Goal: Feedback & Contribution: Submit feedback/report problem

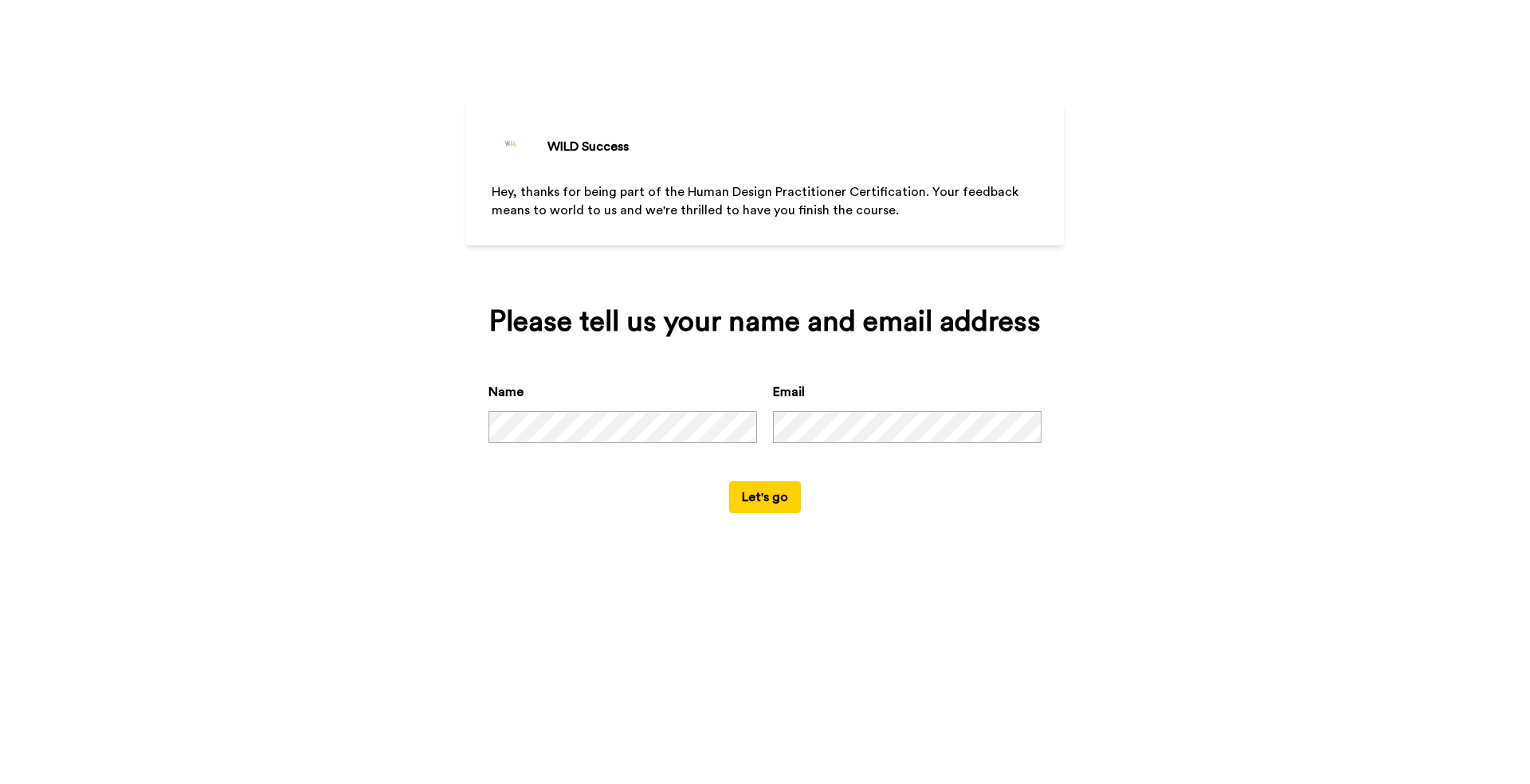
click at [759, 513] on button "Let's go" at bounding box center [765, 497] width 72 height 32
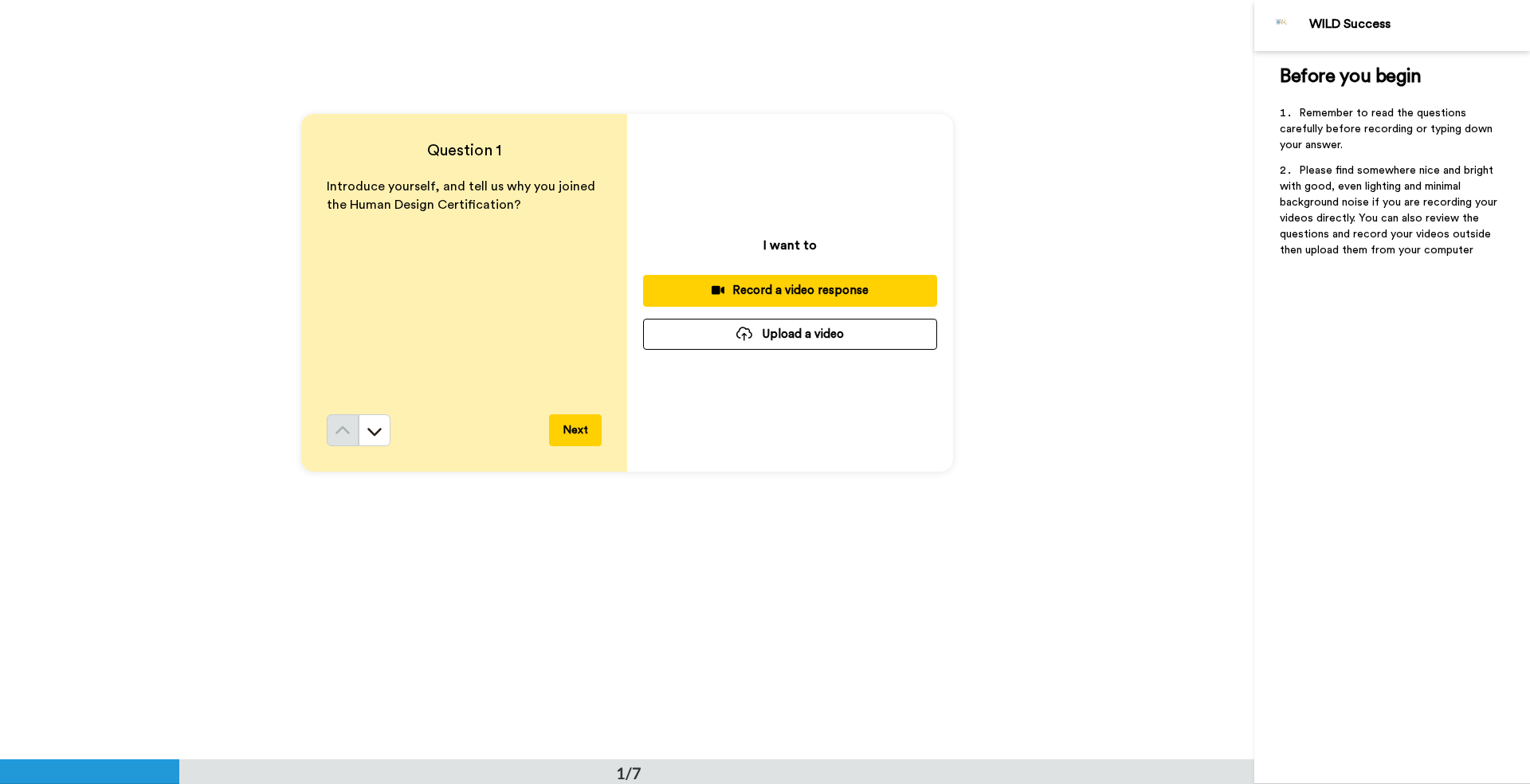
scroll to position [97, 0]
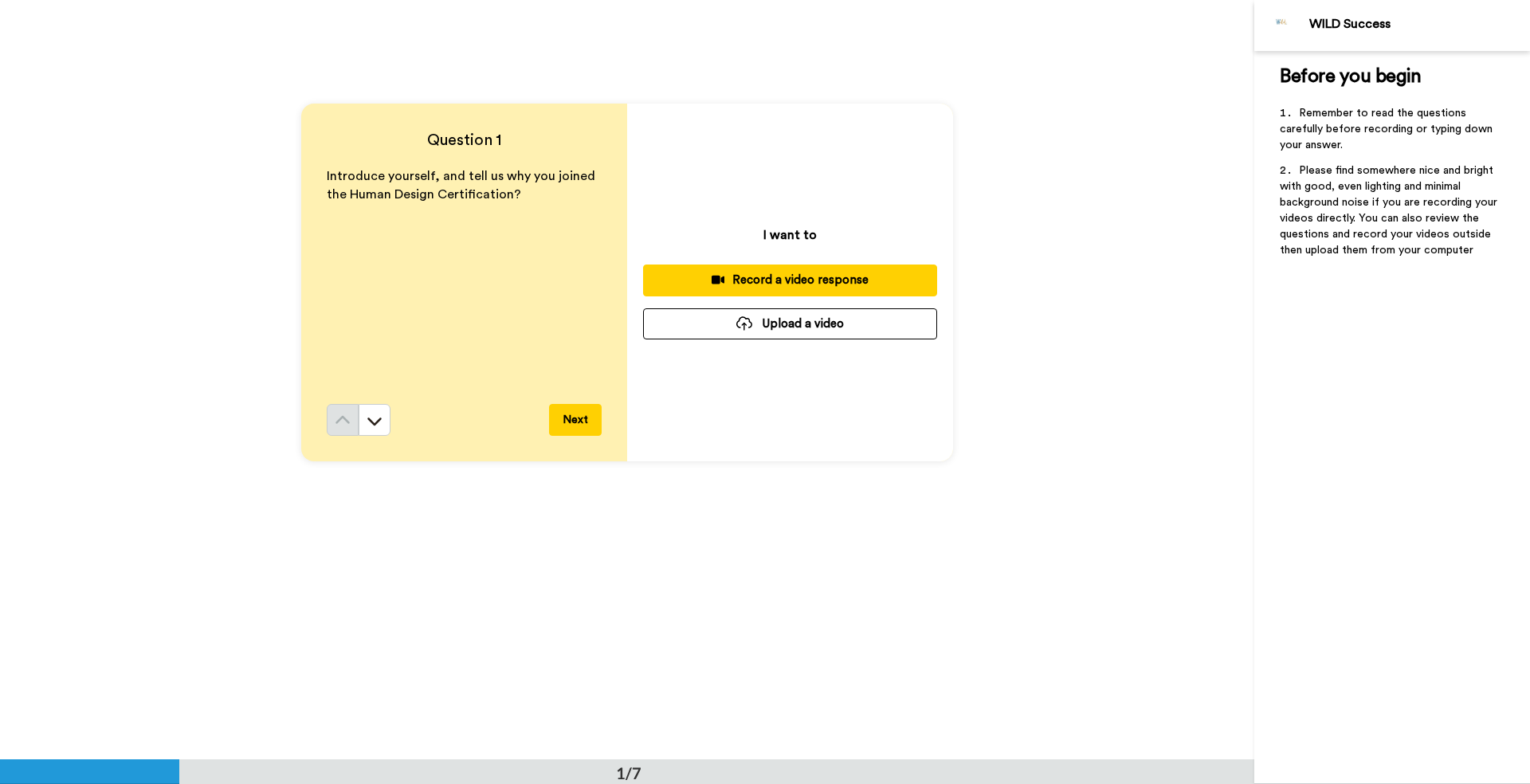
click at [712, 280] on icon at bounding box center [719, 280] width 13 height 9
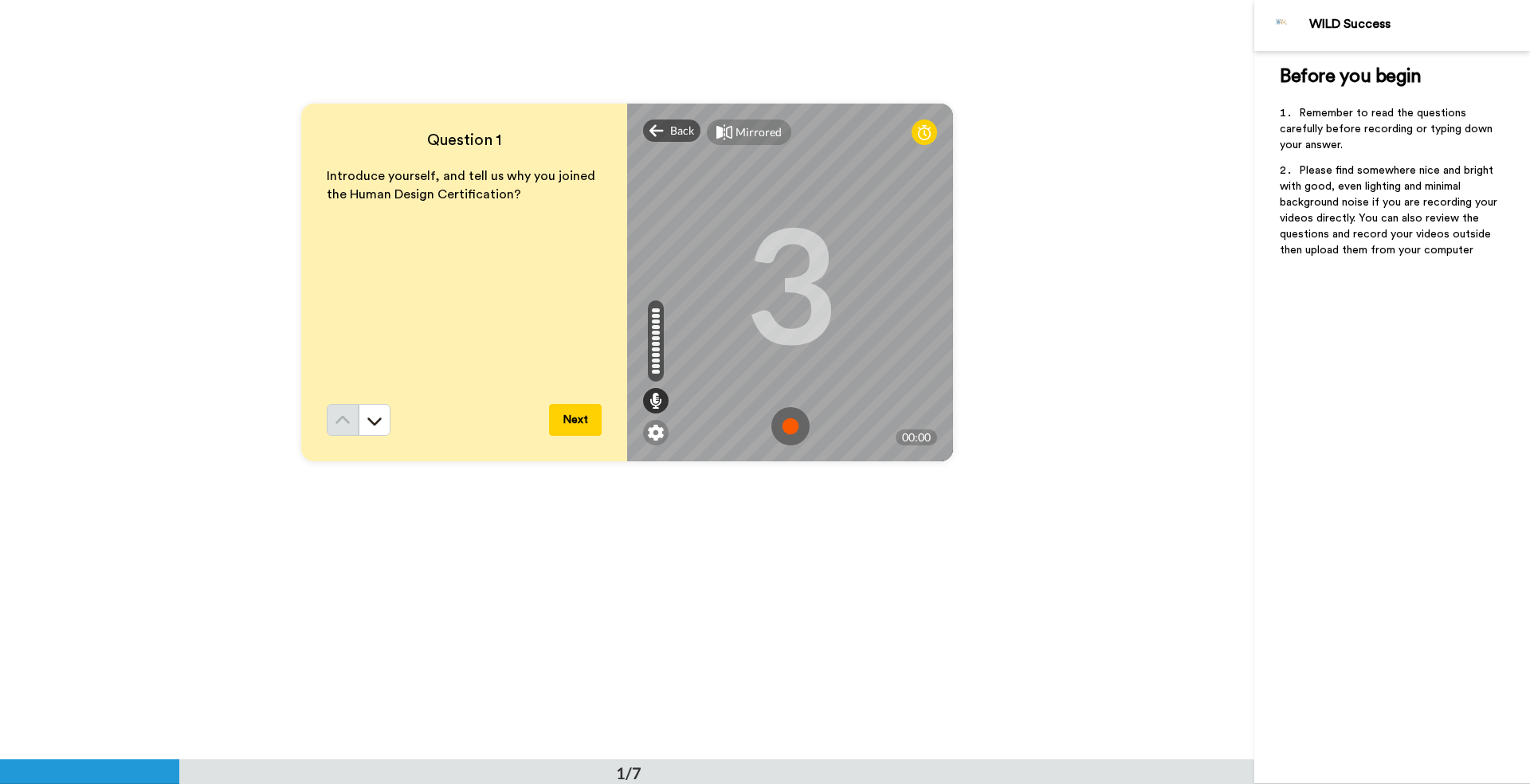
click at [786, 424] on img at bounding box center [791, 426] width 38 height 38
click at [559, 419] on button "Next" at bounding box center [576, 420] width 53 height 32
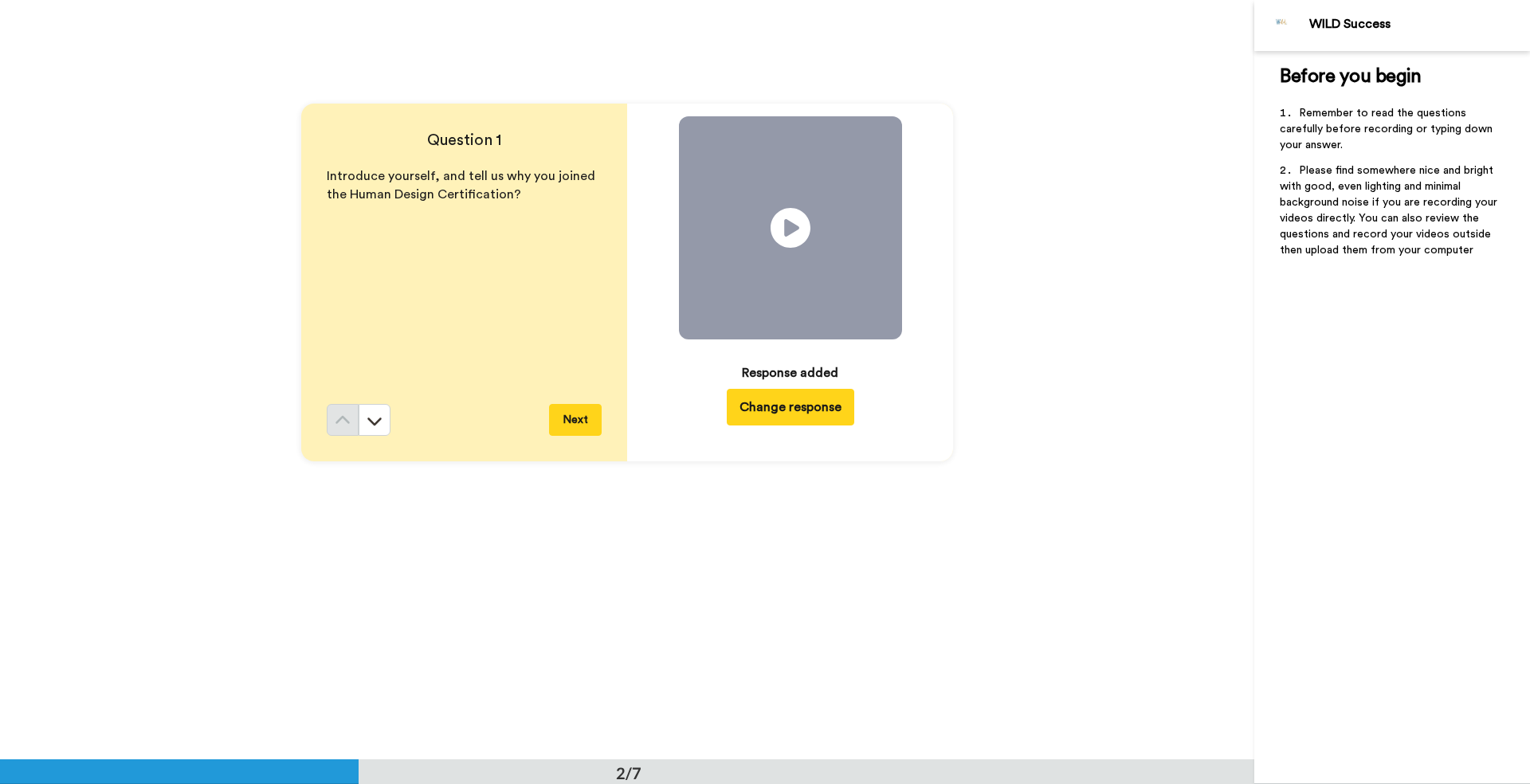
scroll to position [760, 0]
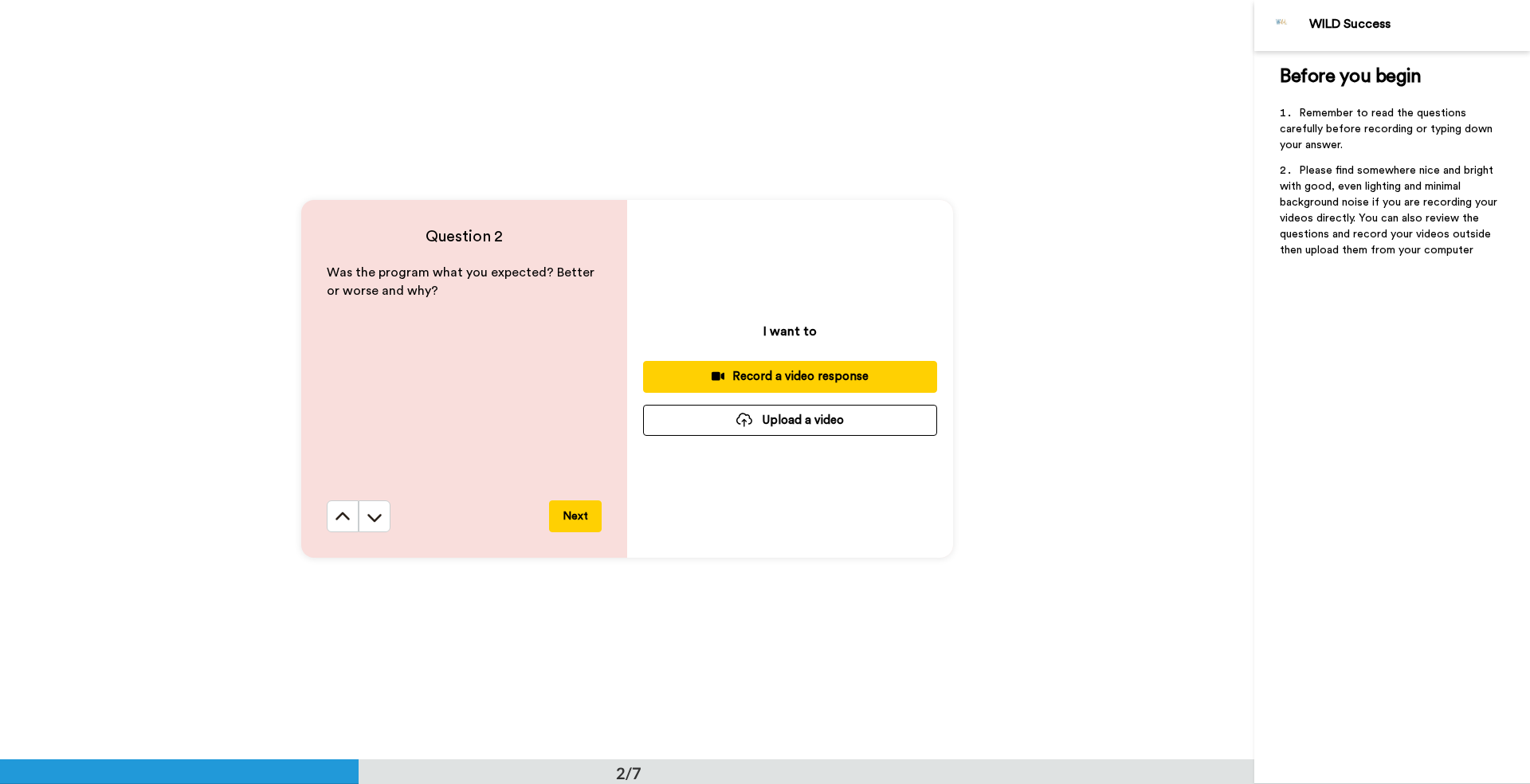
click at [773, 377] on div "Record a video response" at bounding box center [790, 377] width 268 height 17
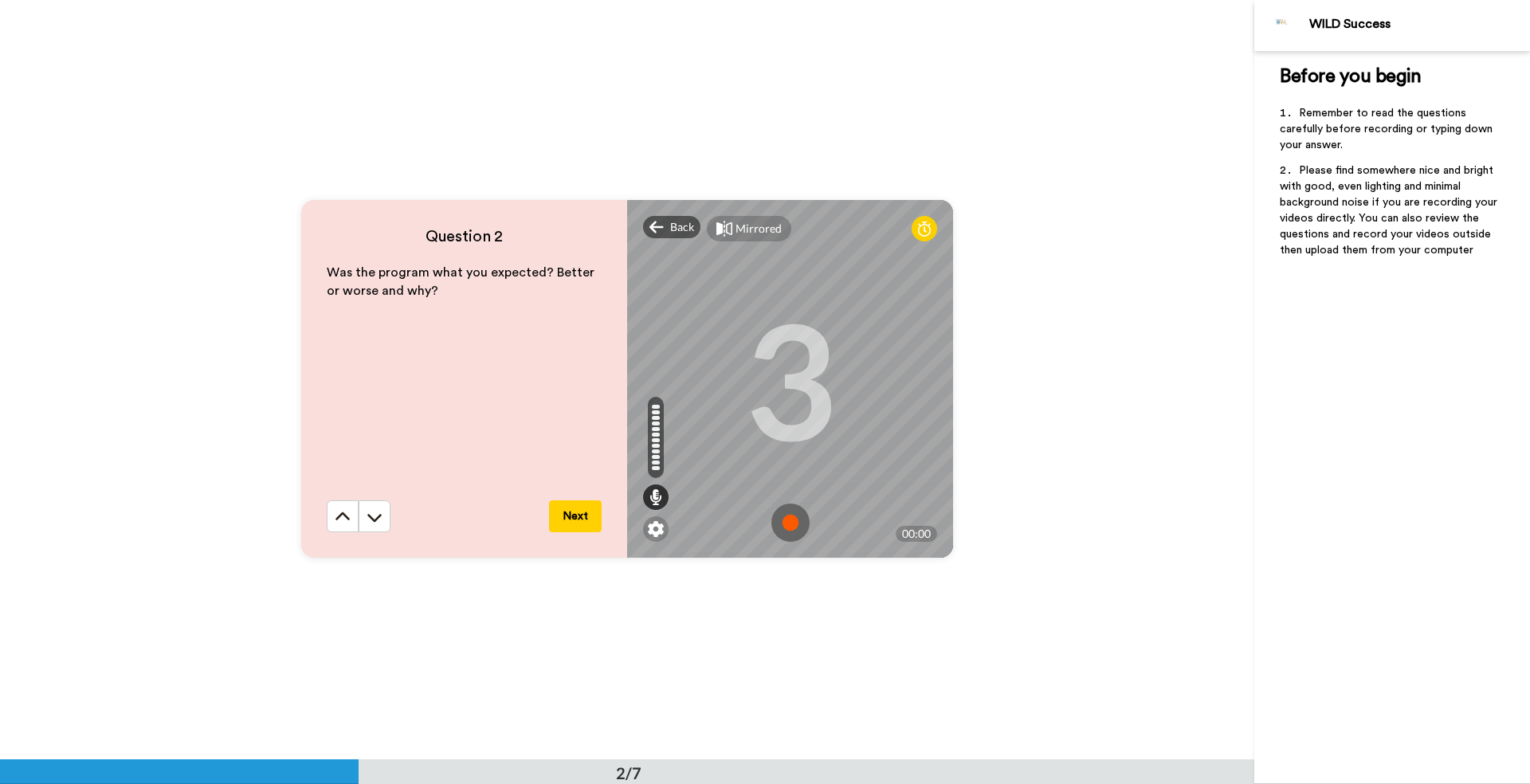
click at [787, 521] on img at bounding box center [791, 523] width 38 height 38
click at [785, 525] on img at bounding box center [791, 523] width 38 height 38
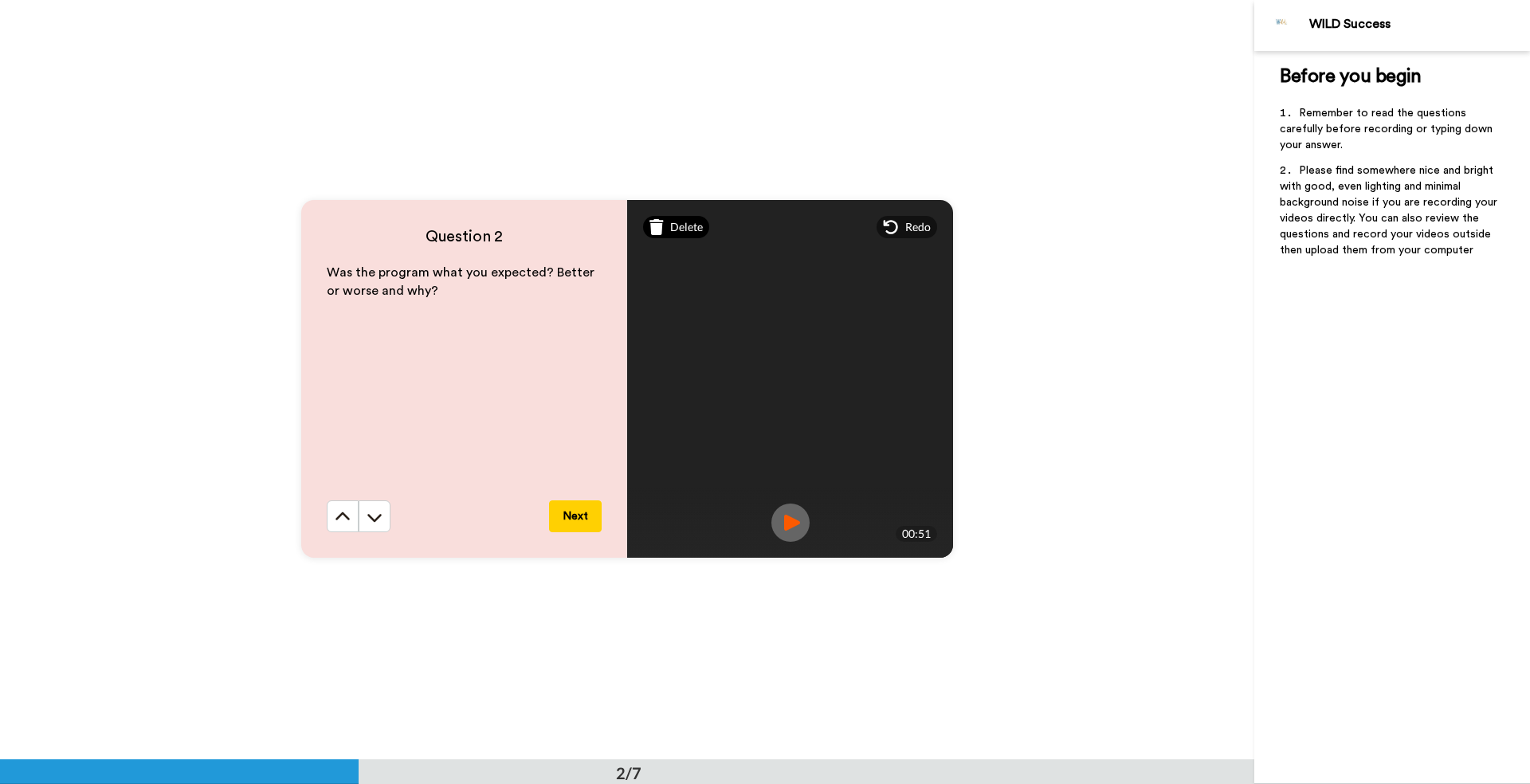
click at [653, 226] on icon at bounding box center [656, 226] width 14 height 16
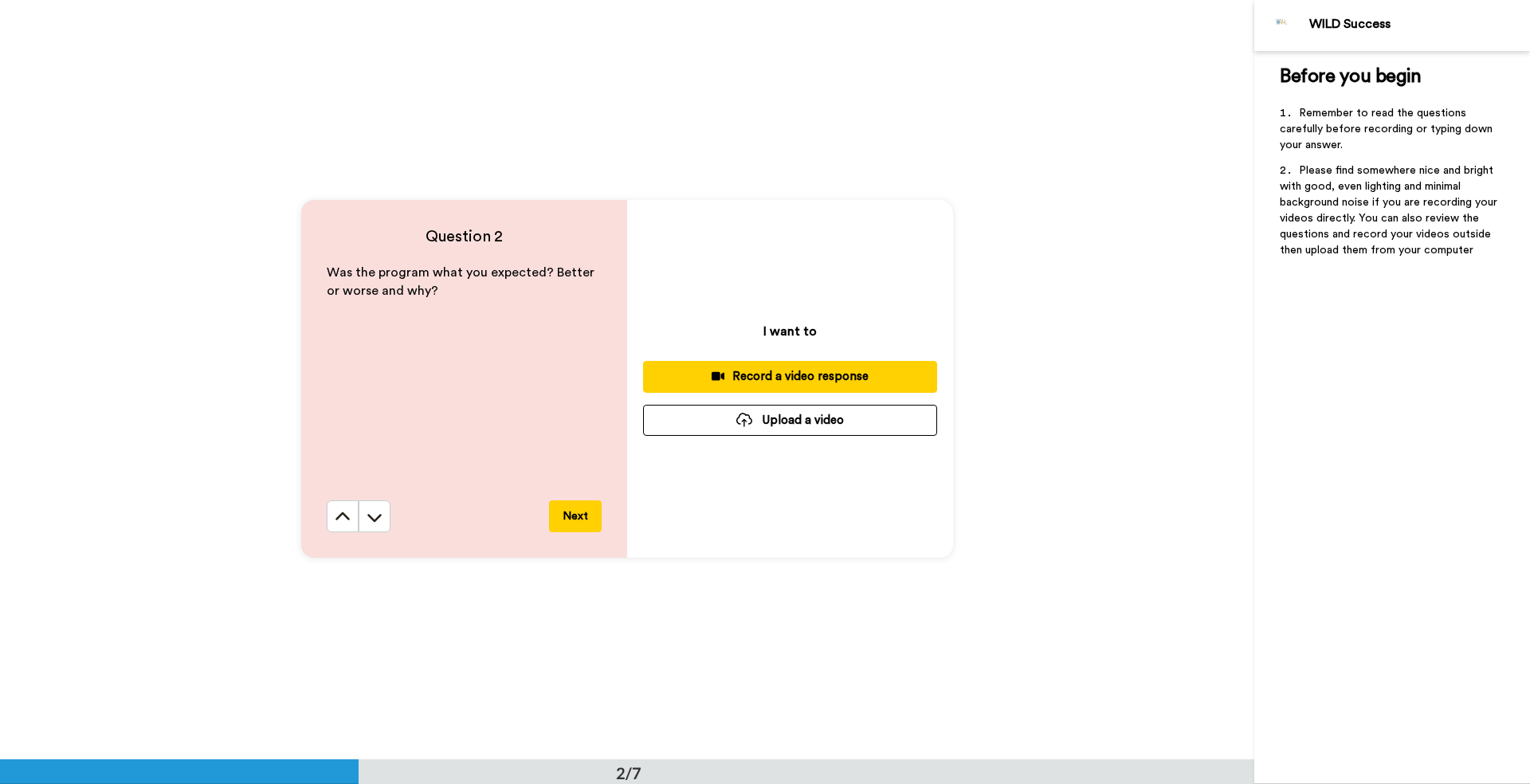
click at [744, 373] on div "Record a video response" at bounding box center [790, 377] width 268 height 17
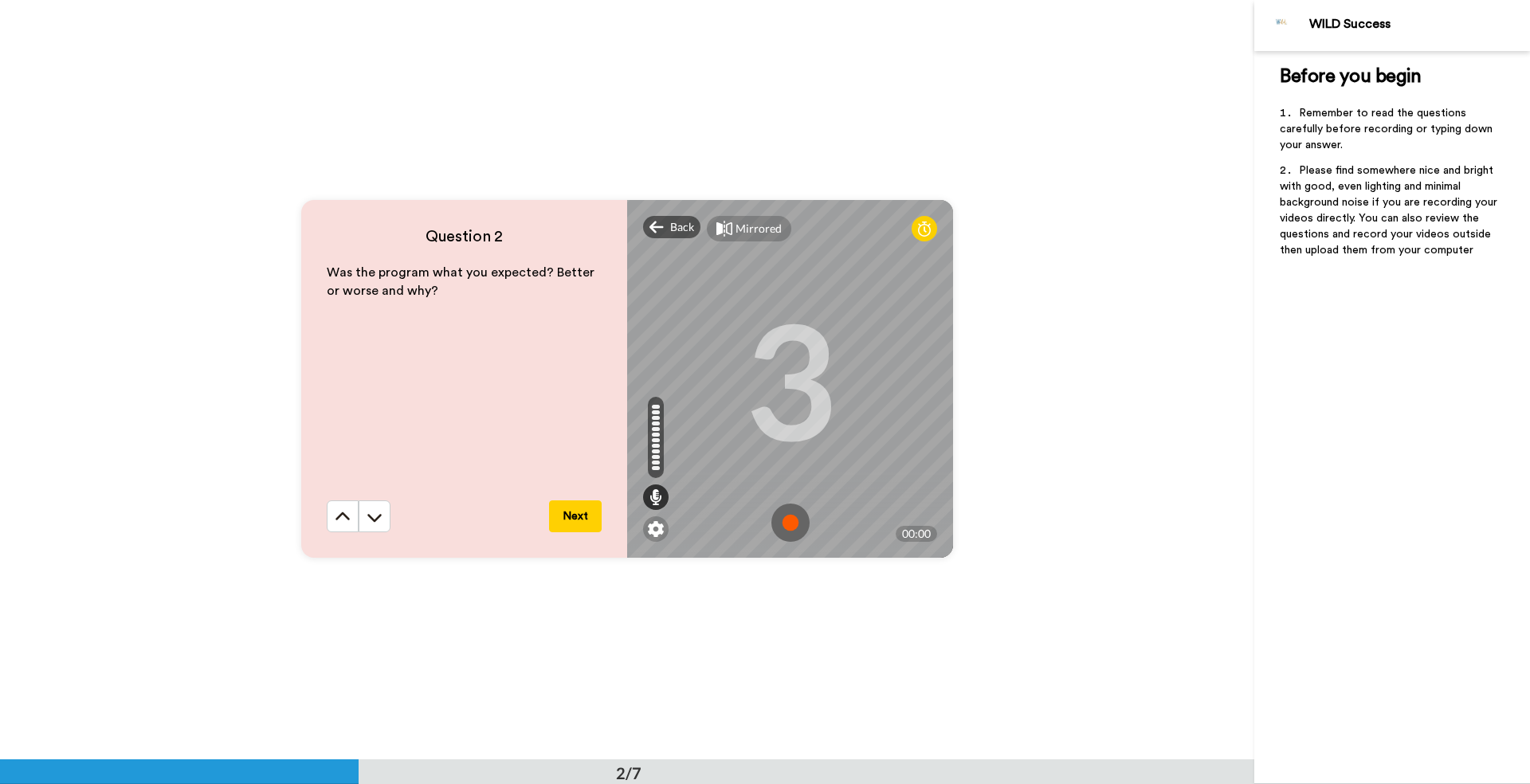
click at [786, 520] on img at bounding box center [791, 523] width 38 height 38
click at [788, 518] on img at bounding box center [791, 523] width 38 height 38
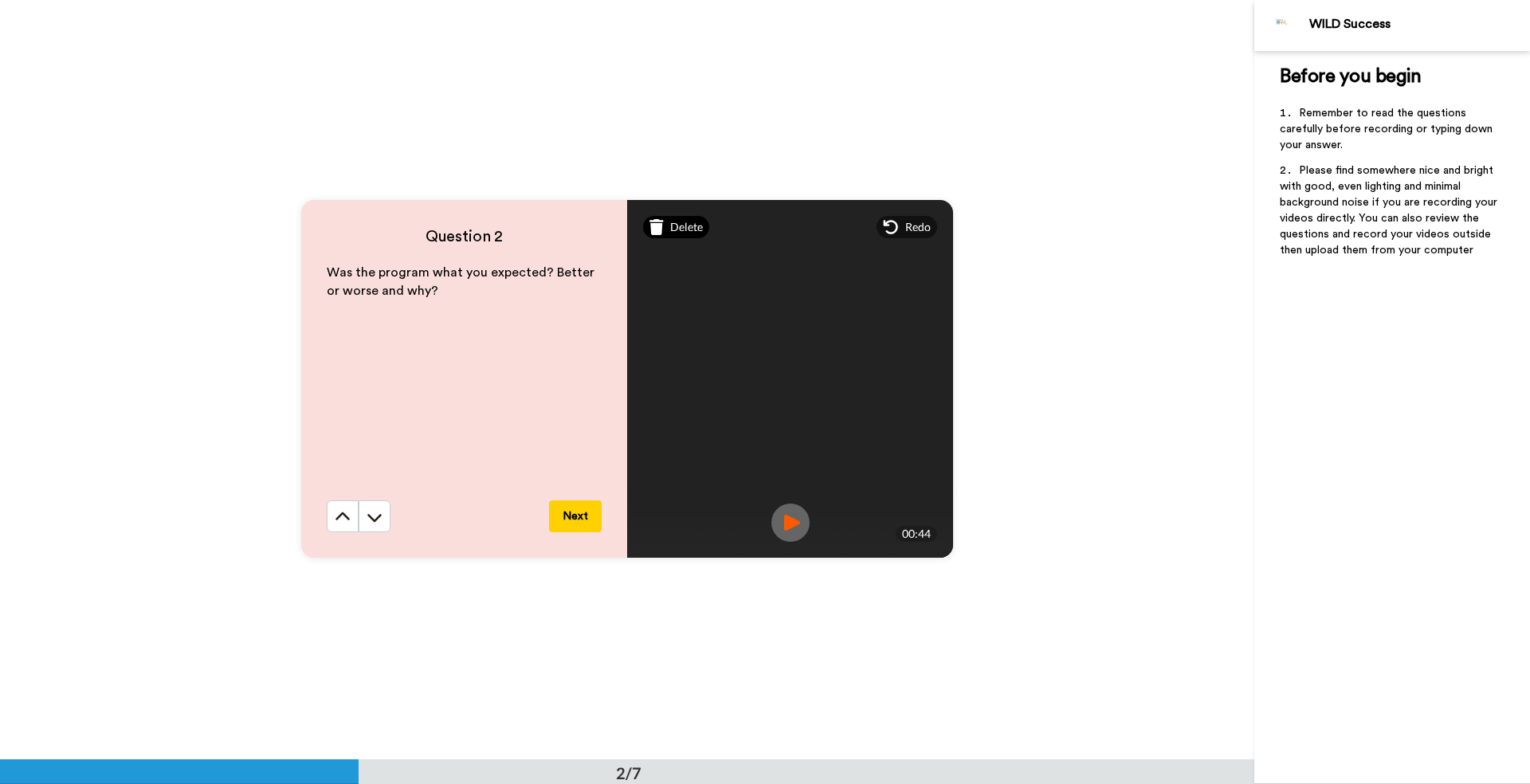
click at [658, 228] on icon at bounding box center [656, 226] width 14 height 16
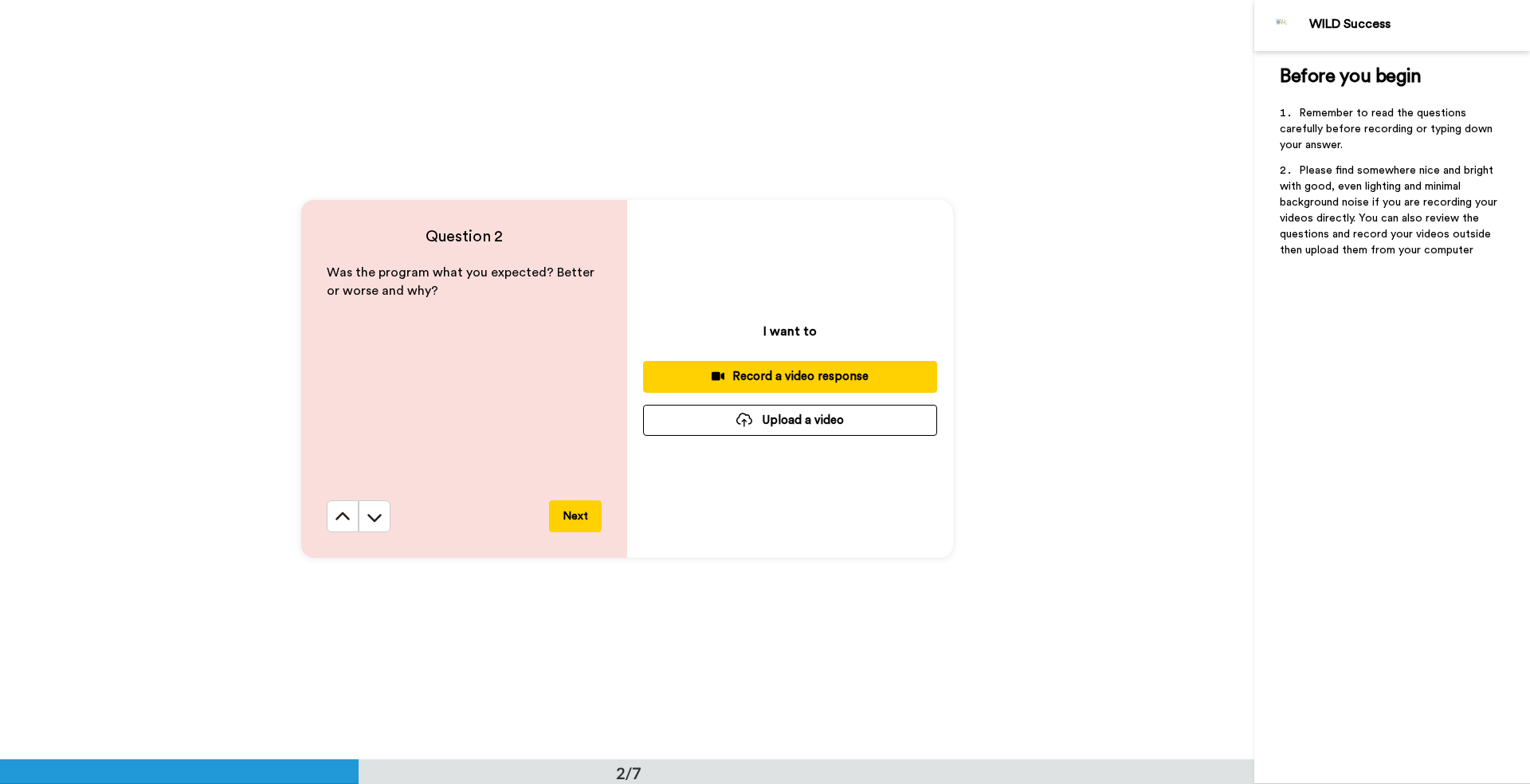
click at [732, 375] on div "Record a video response" at bounding box center [790, 377] width 268 height 17
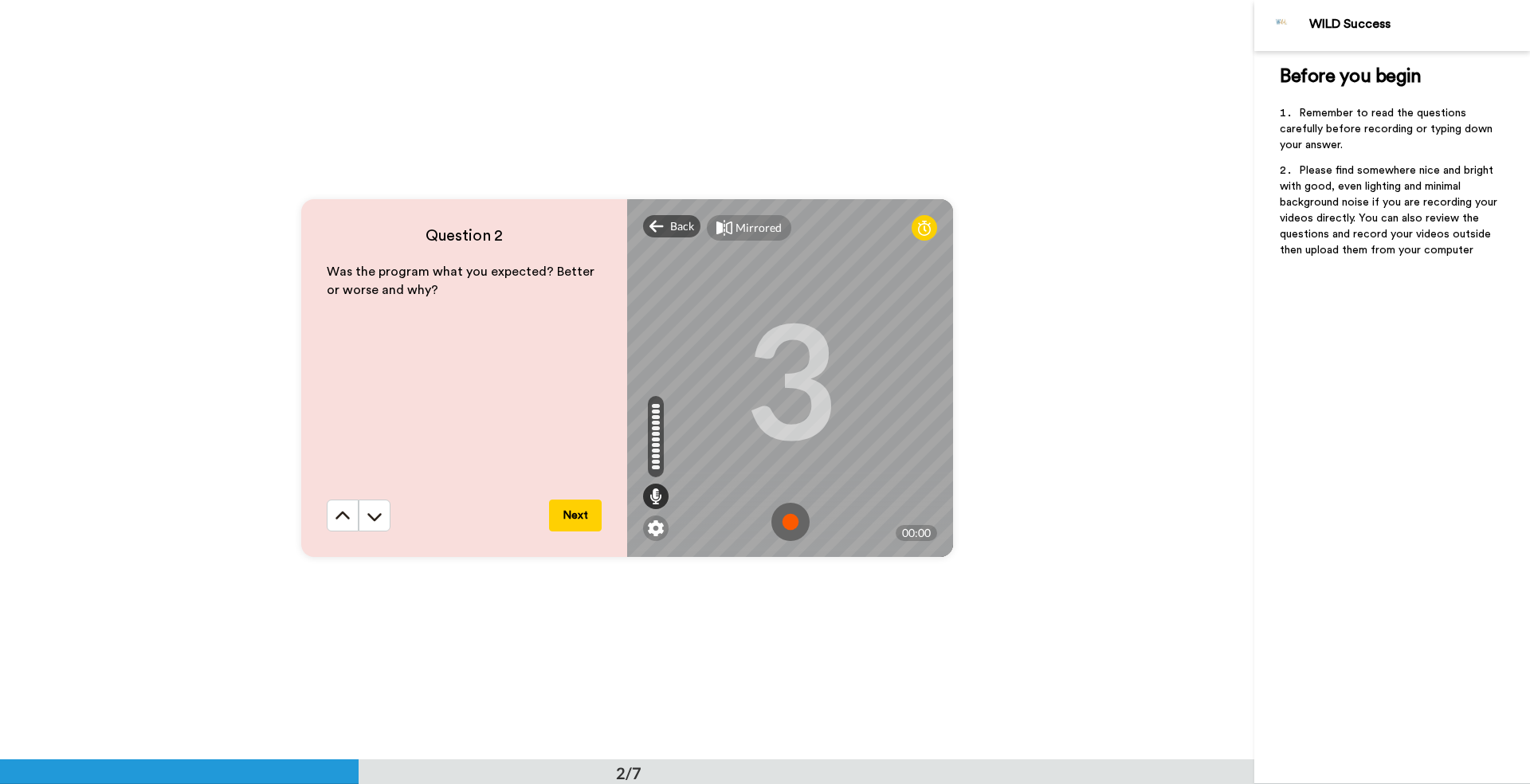
click at [789, 523] on img at bounding box center [791, 522] width 38 height 38
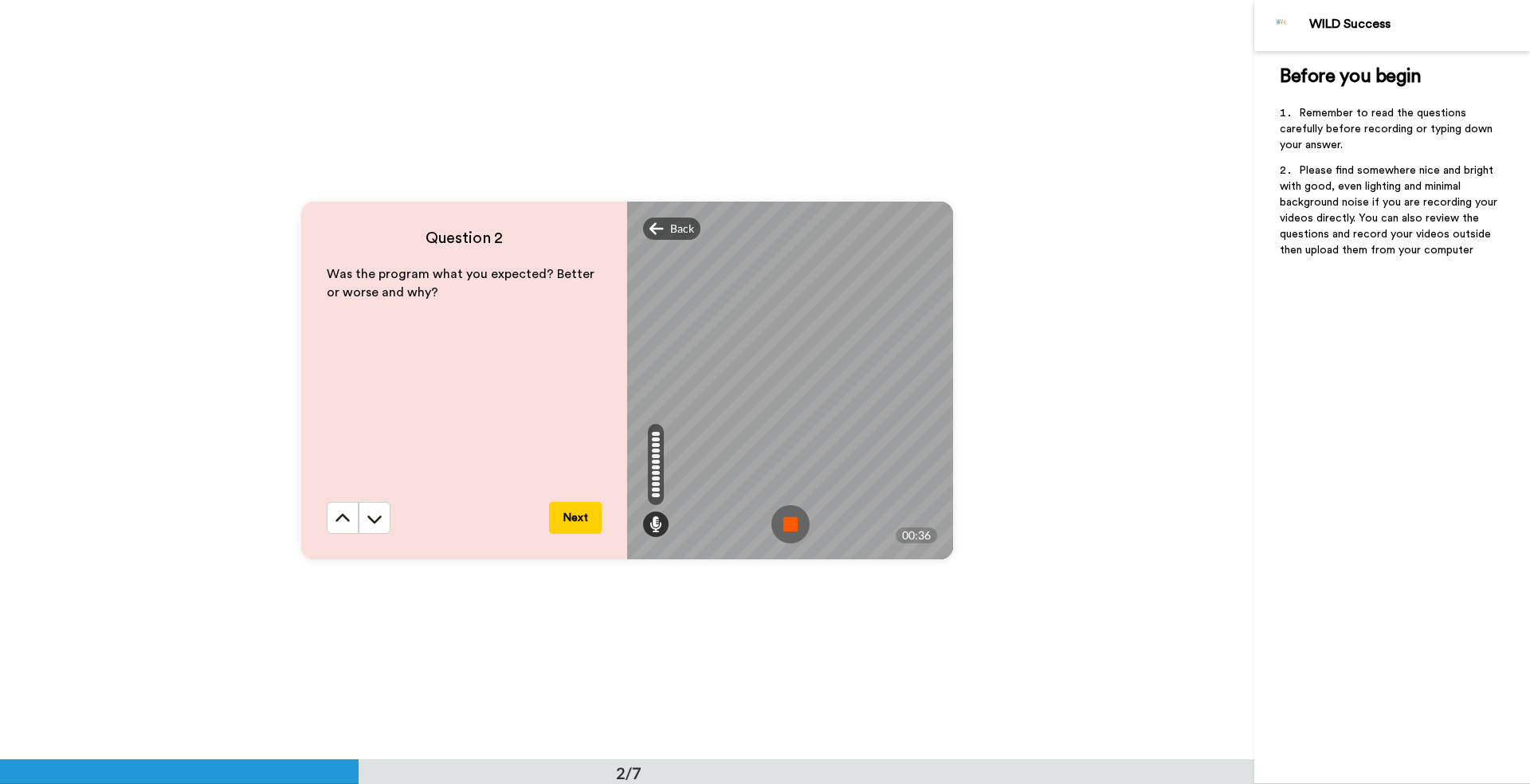
click at [786, 522] on img at bounding box center [791, 525] width 38 height 38
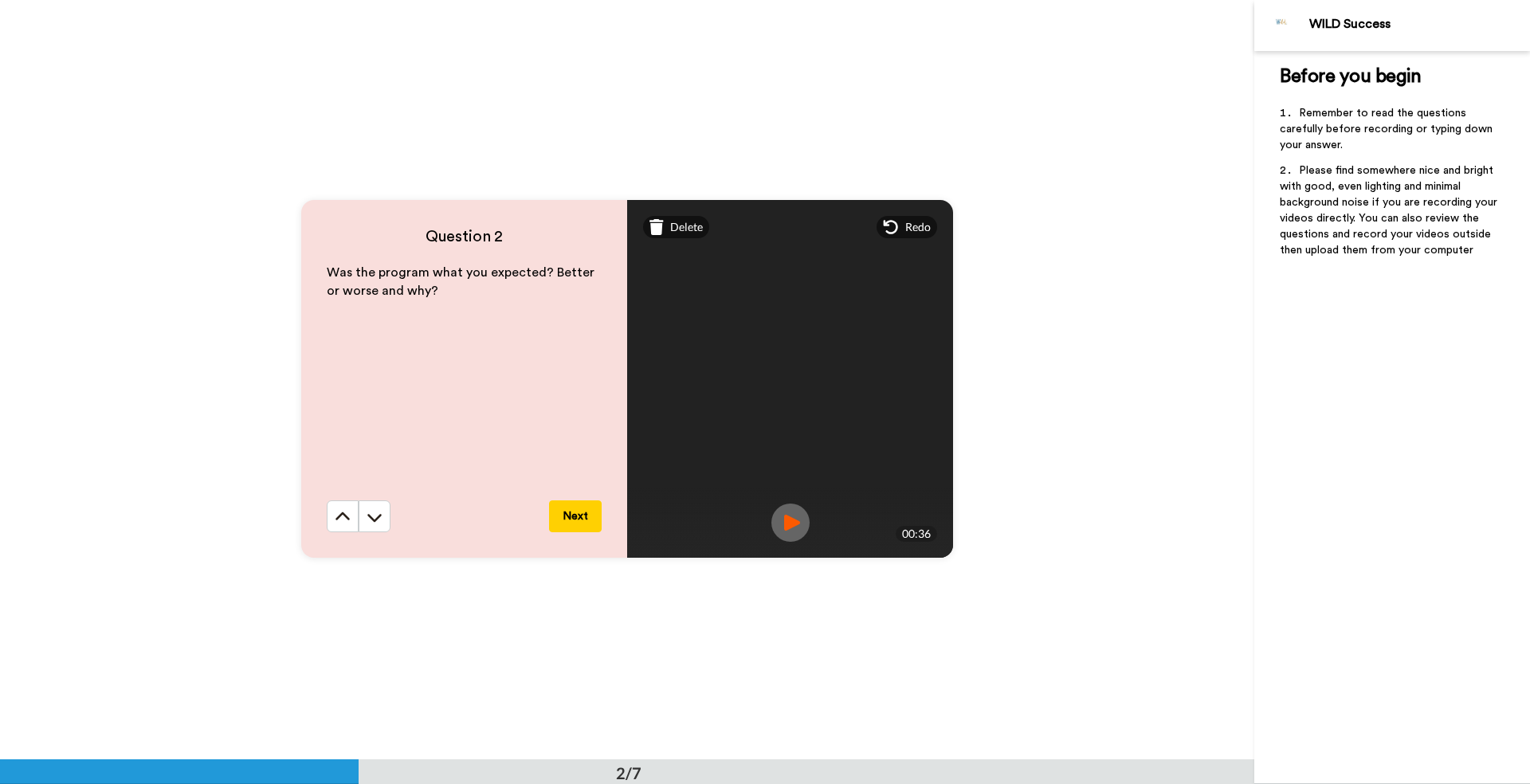
scroll to position [758, 0]
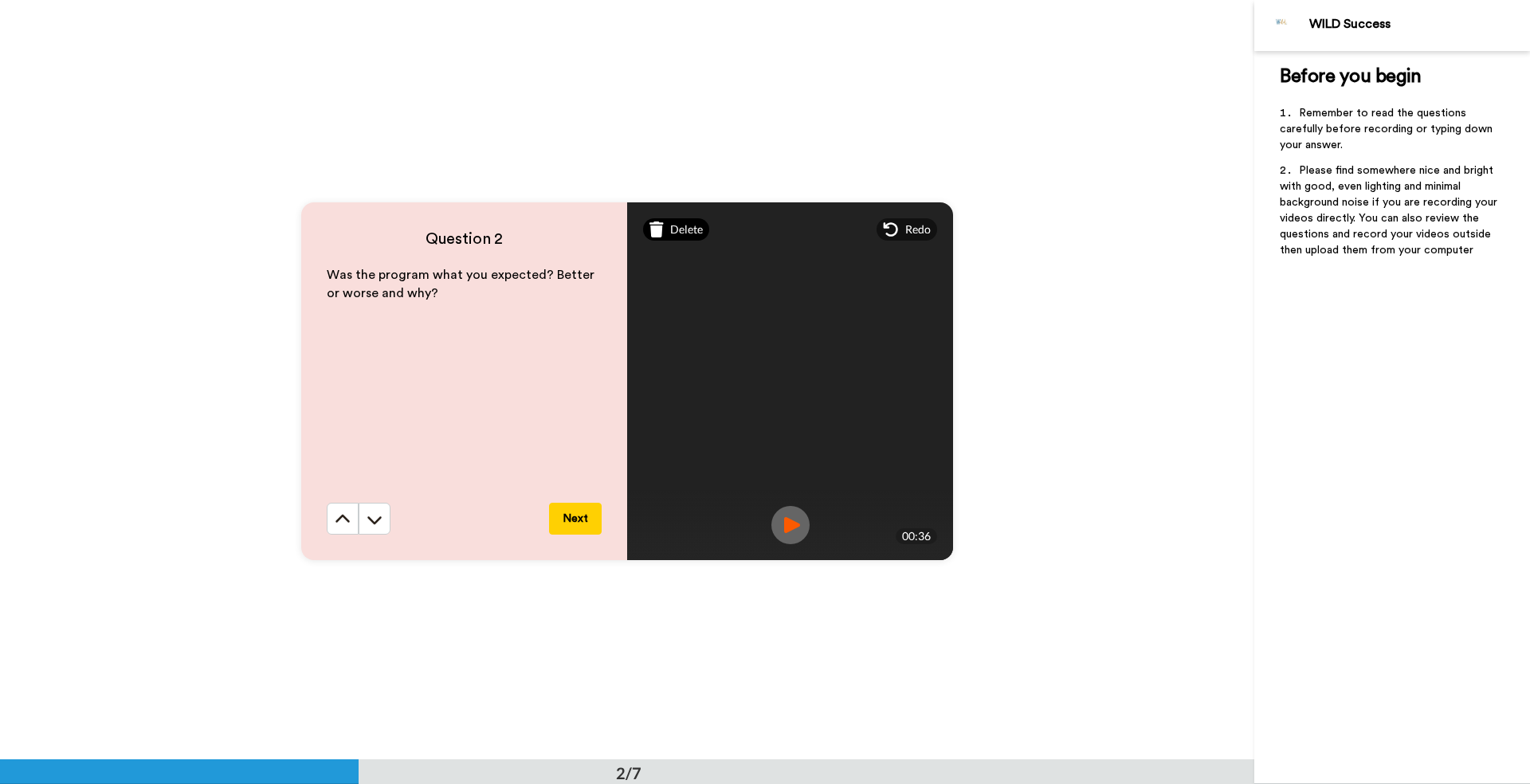
click at [650, 229] on icon at bounding box center [656, 229] width 14 height 16
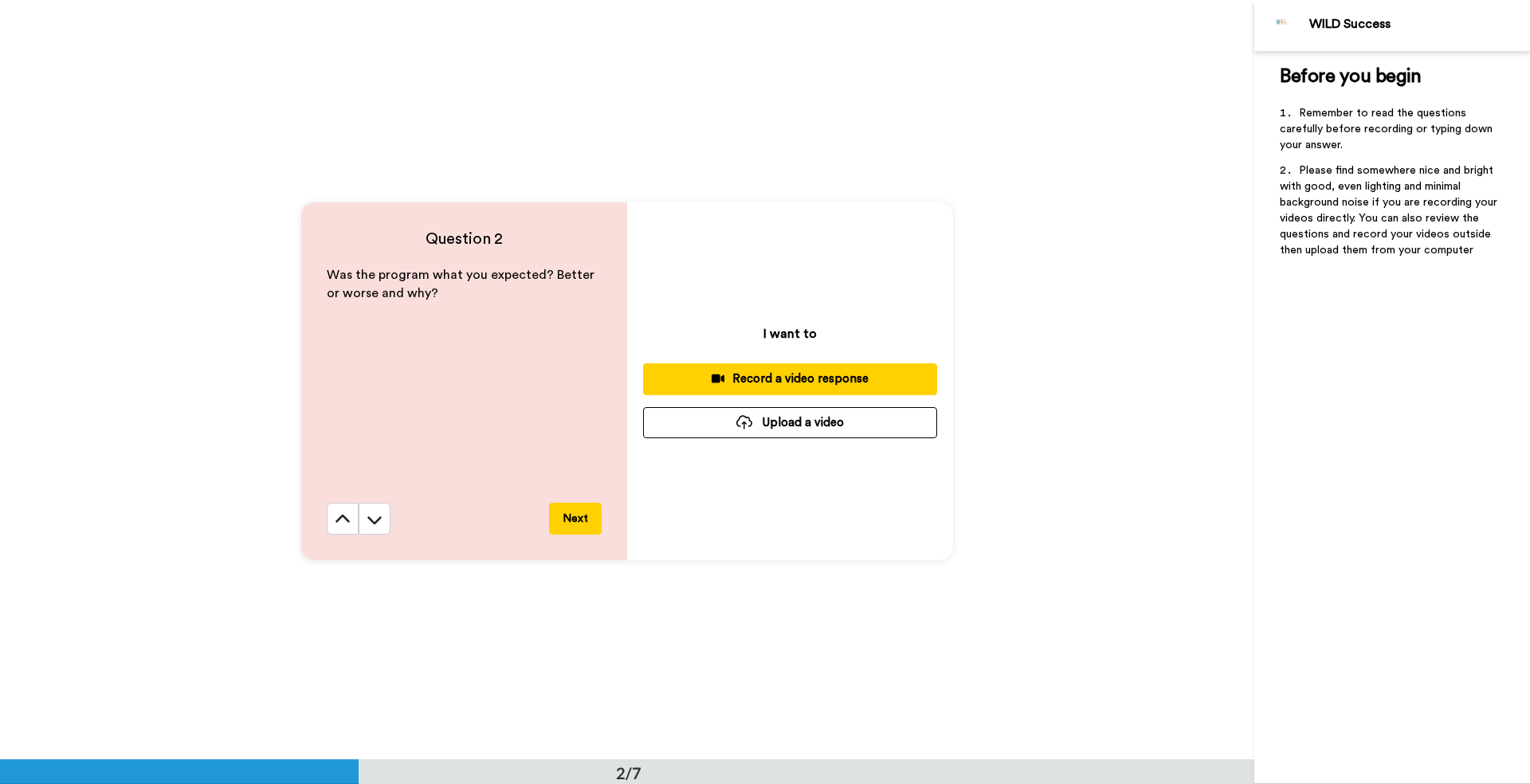
click at [736, 382] on div "Record a video response" at bounding box center [790, 379] width 268 height 17
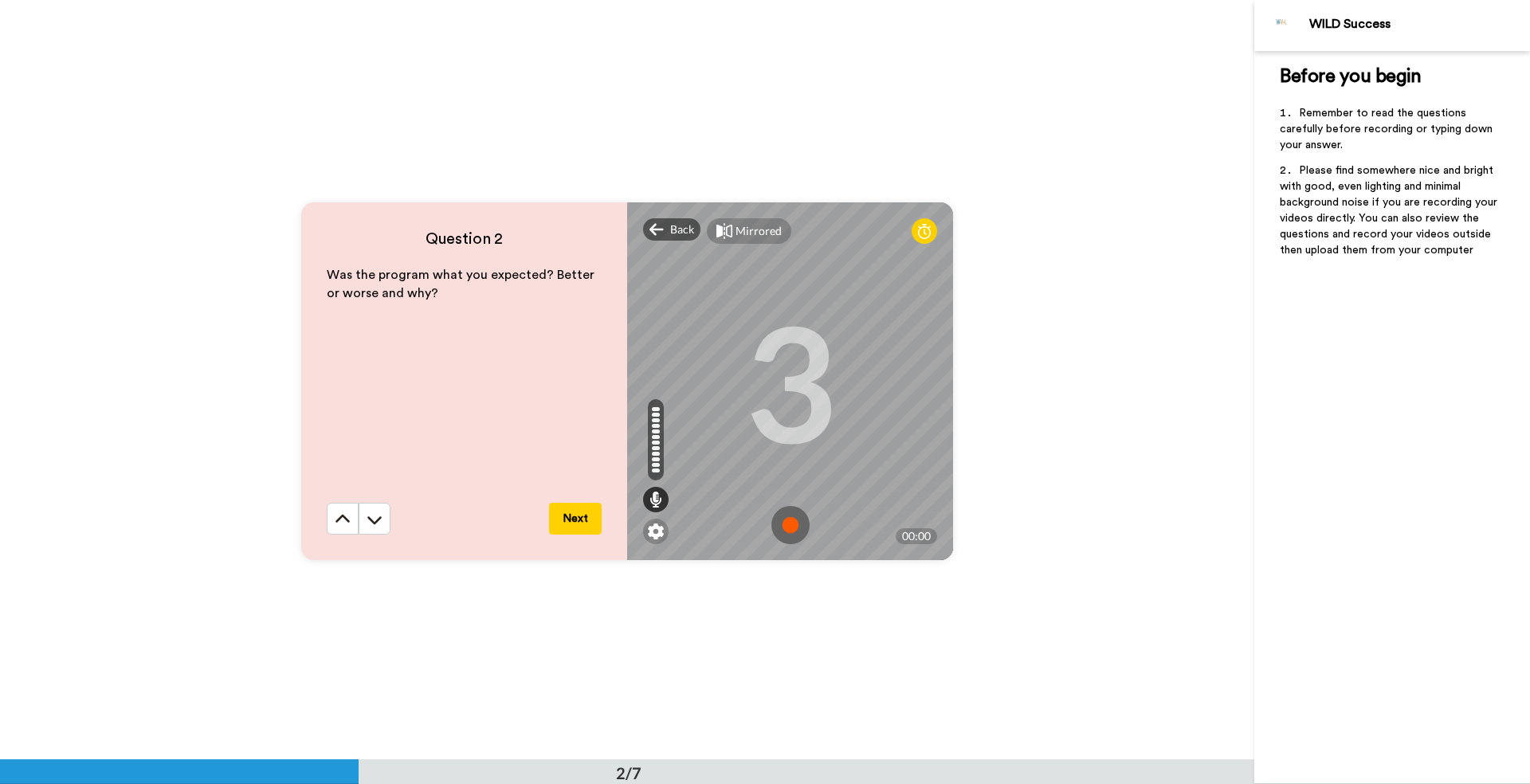
click at [787, 524] on img at bounding box center [791, 525] width 38 height 38
click at [787, 524] on img at bounding box center [791, 525] width 38 height 38
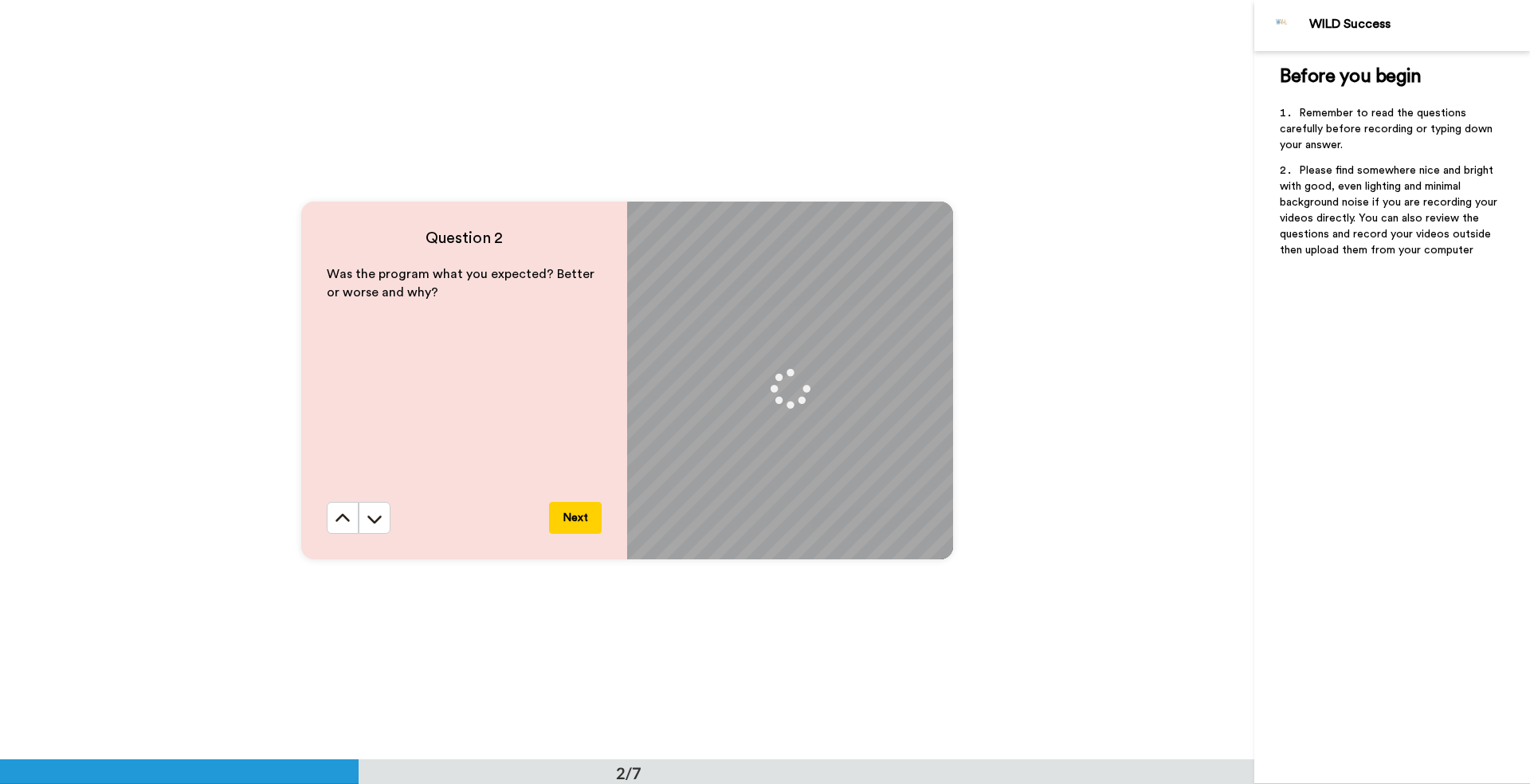
scroll to position [756, 0]
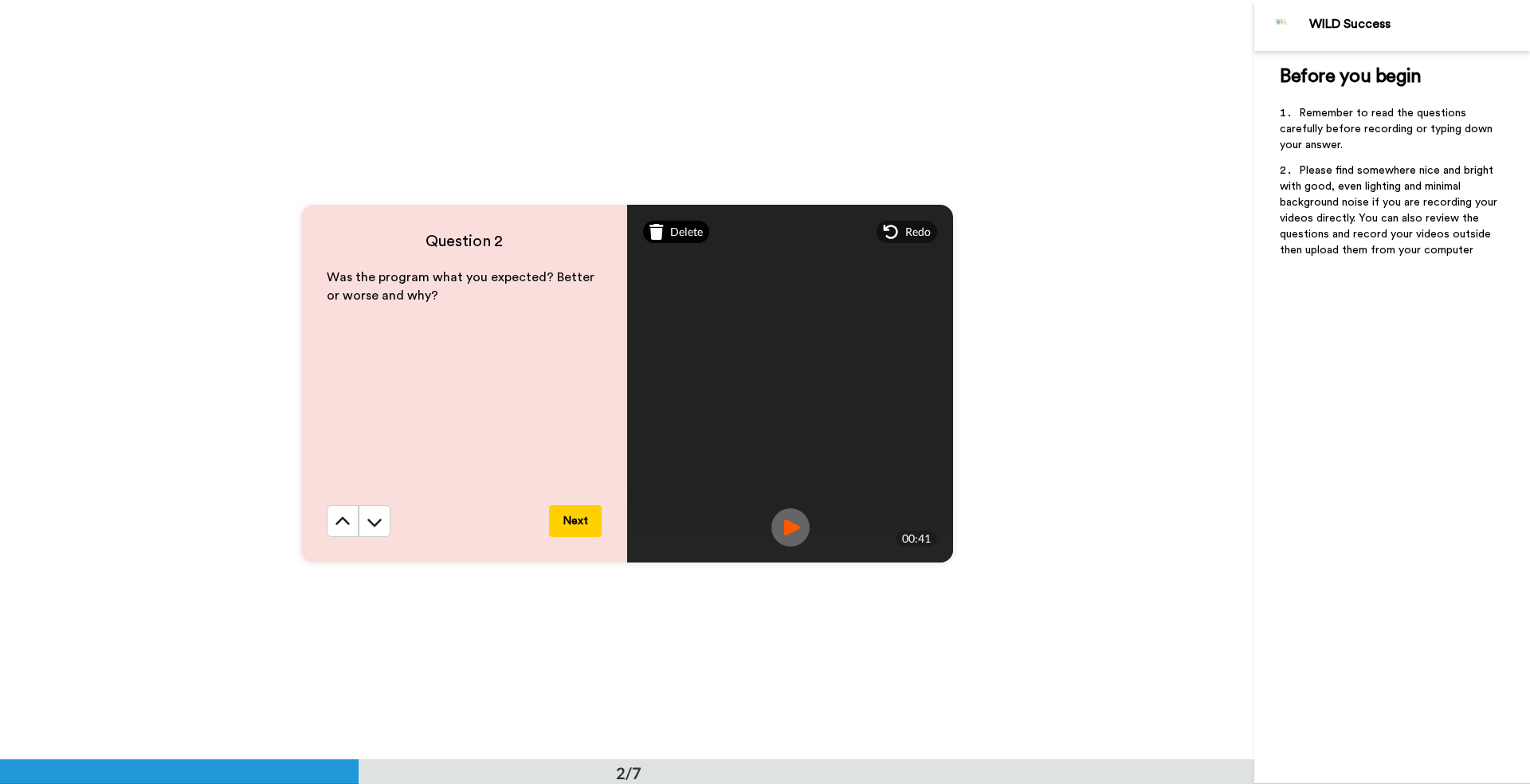
click at [657, 229] on icon at bounding box center [656, 231] width 14 height 16
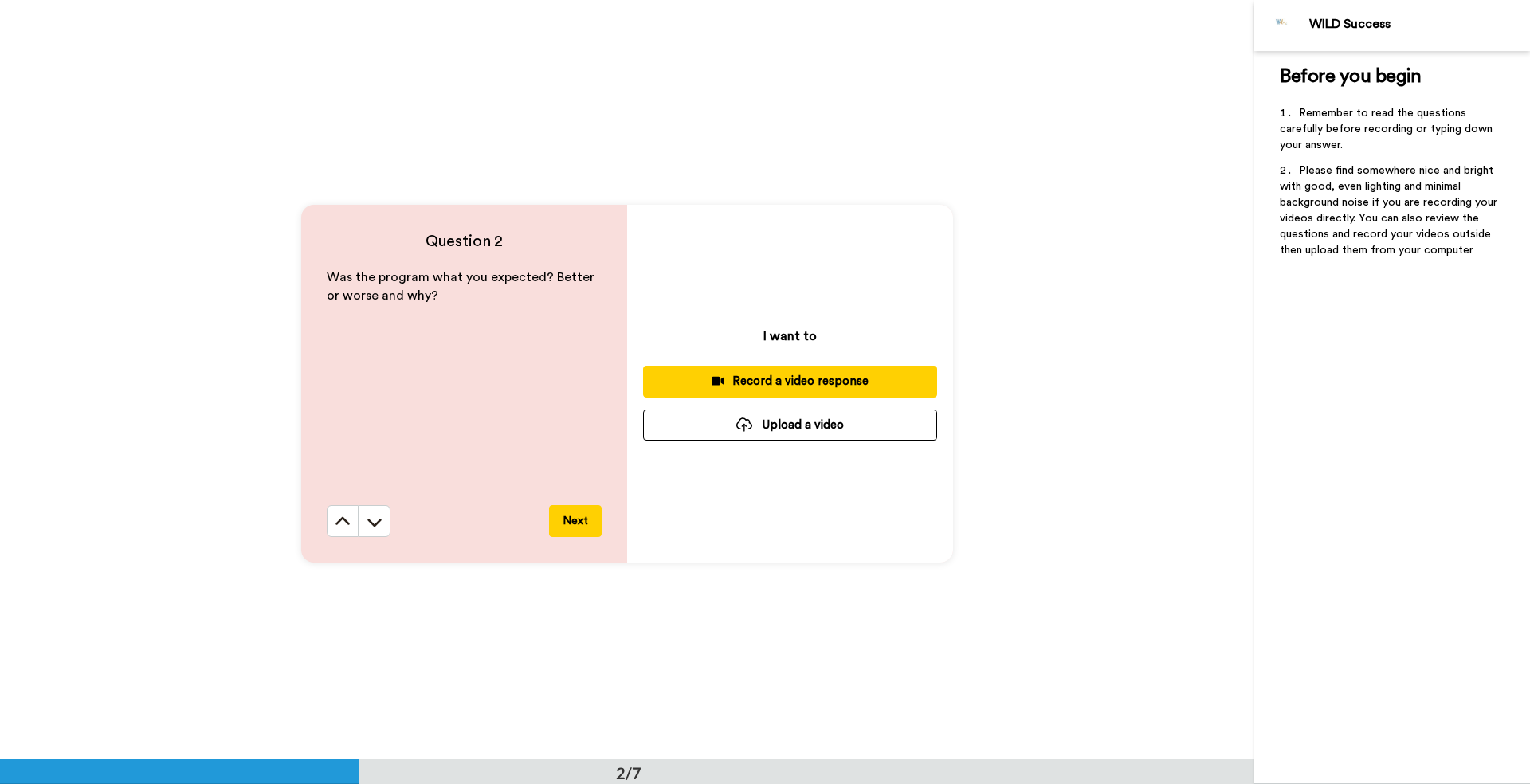
click at [815, 380] on div "Record a video response" at bounding box center [790, 382] width 268 height 17
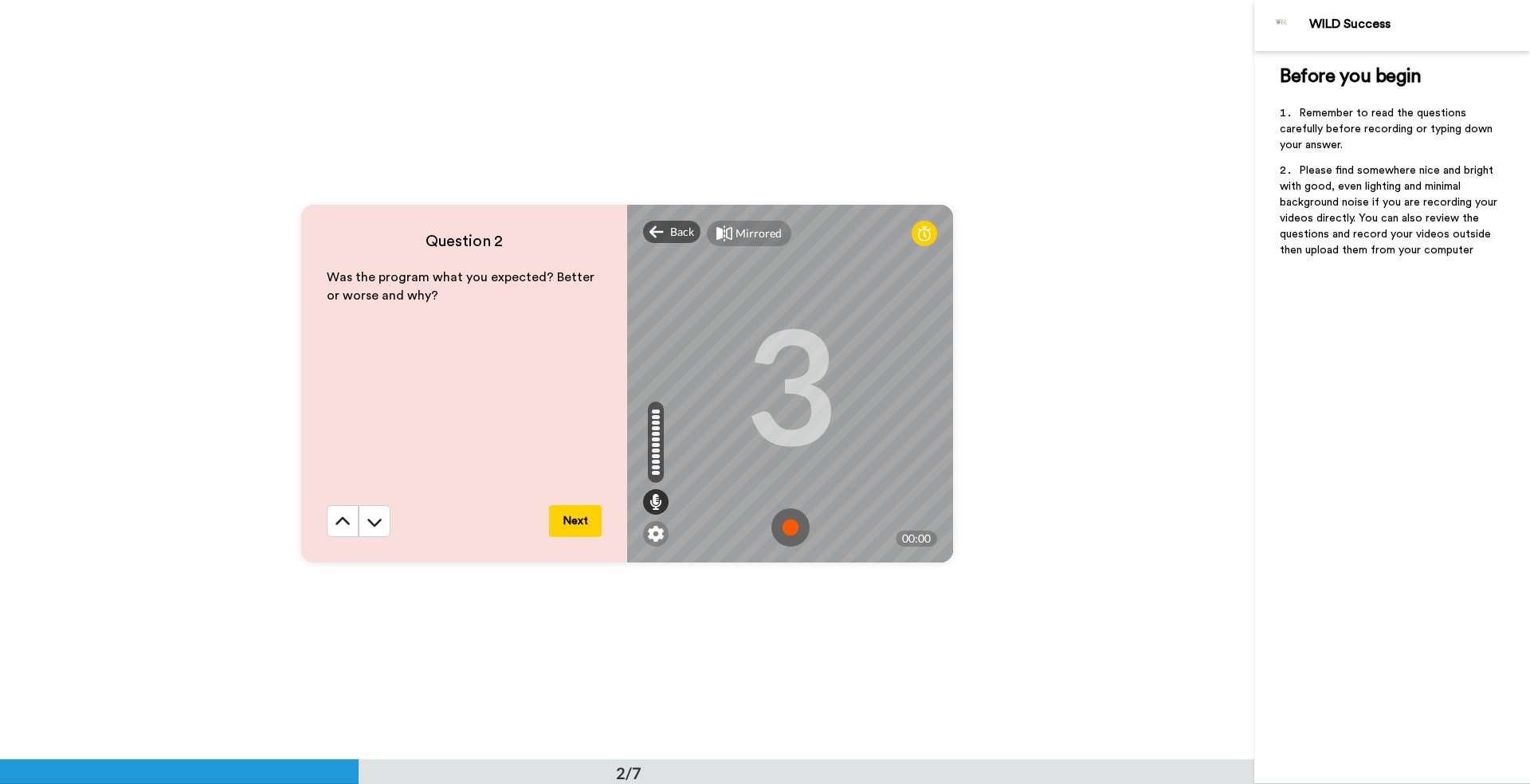
click at [786, 526] on img at bounding box center [791, 528] width 38 height 38
click at [785, 525] on img at bounding box center [791, 528] width 38 height 38
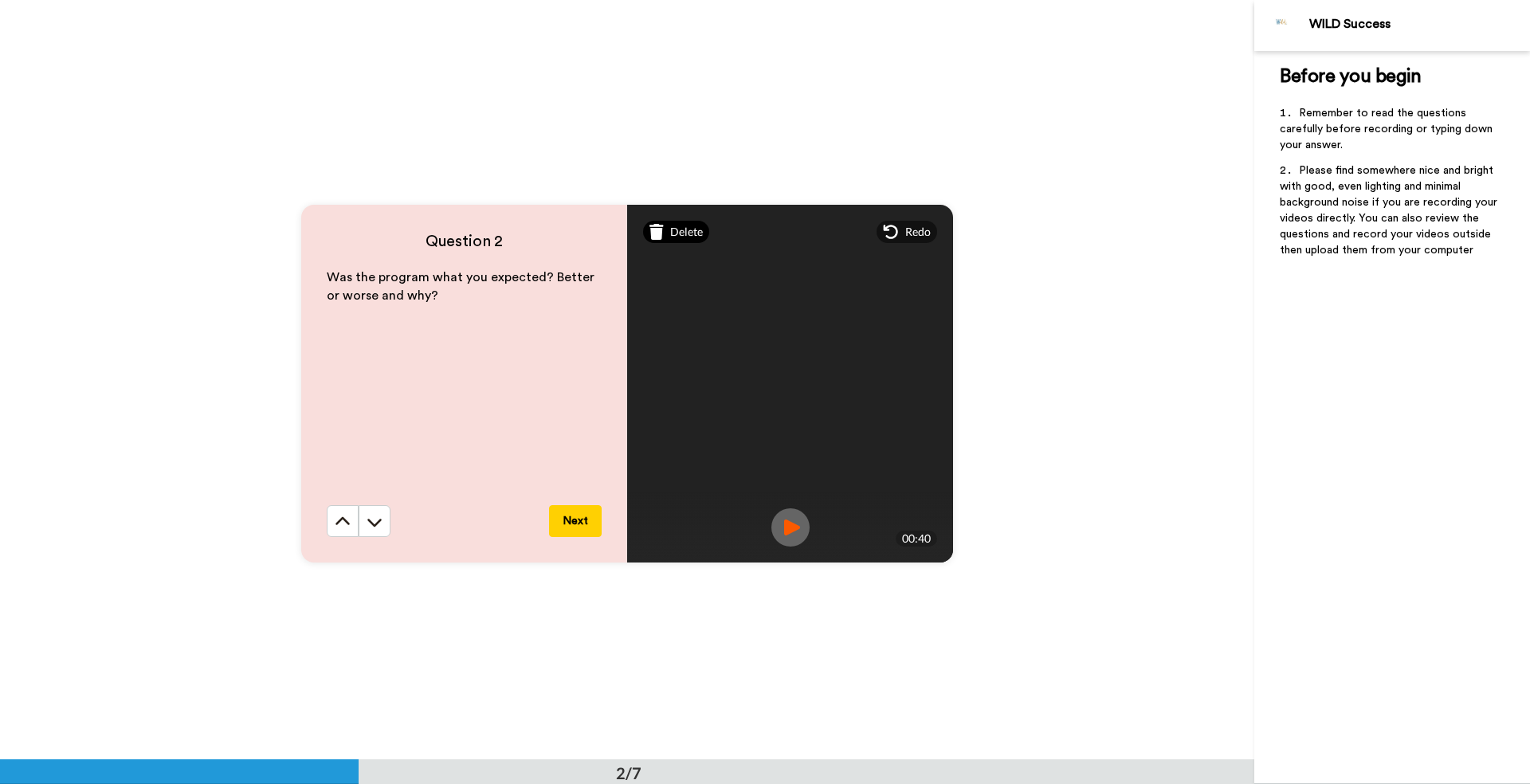
click at [653, 230] on icon at bounding box center [656, 231] width 14 height 16
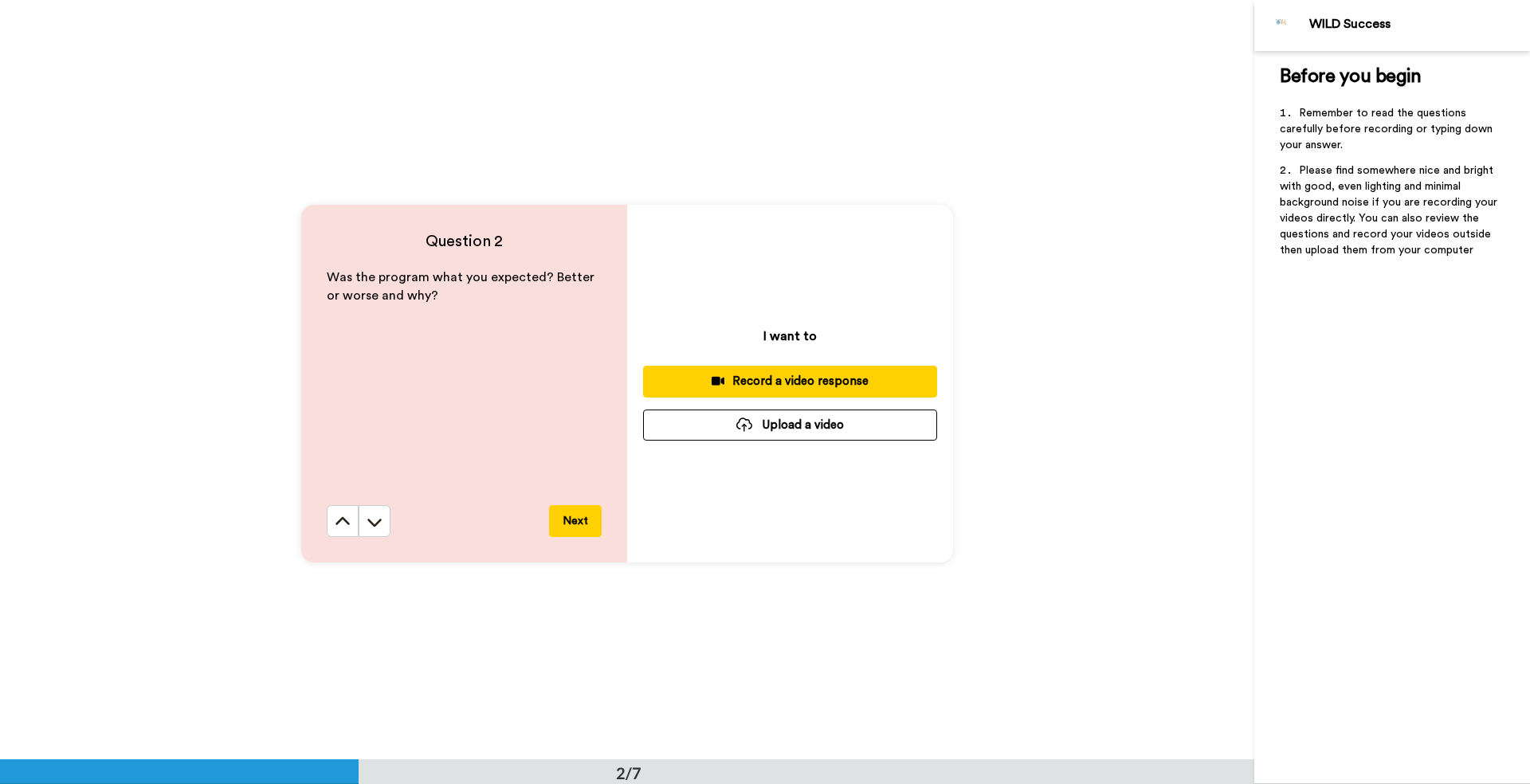
click at [784, 377] on div "Record a video response" at bounding box center [790, 382] width 268 height 17
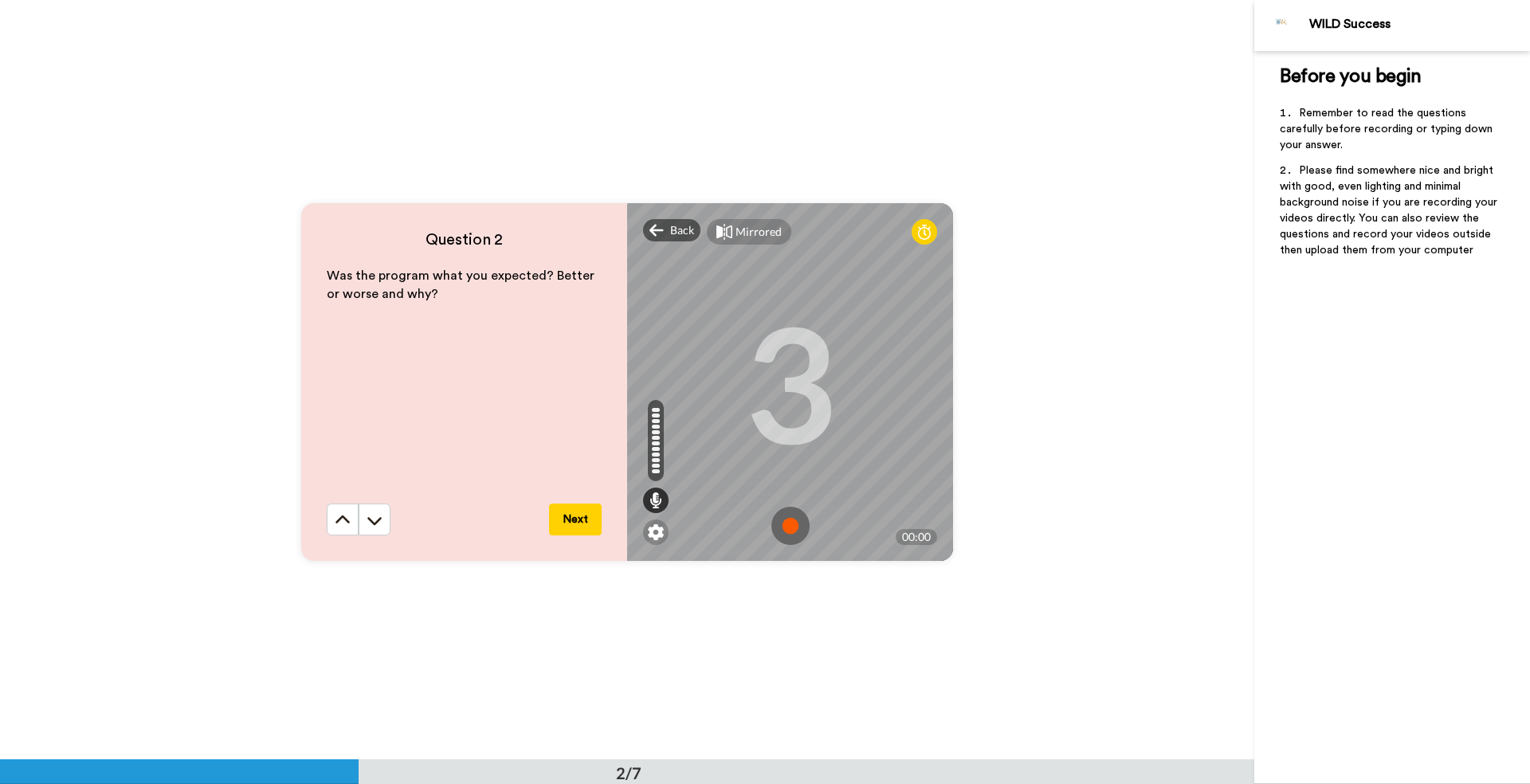
scroll to position [762, 0]
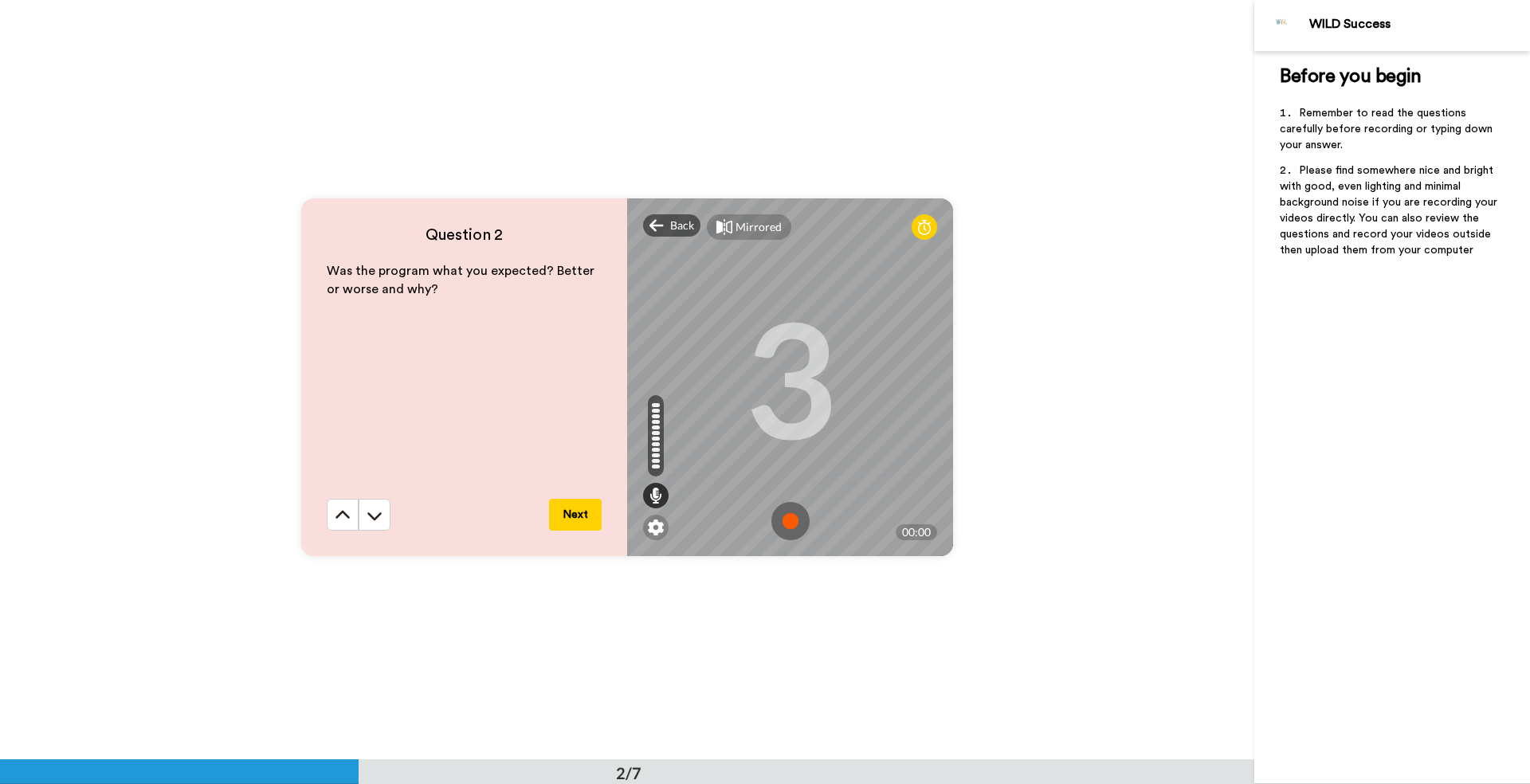
click at [786, 522] on img at bounding box center [791, 521] width 38 height 38
click at [782, 520] on img at bounding box center [791, 523] width 38 height 38
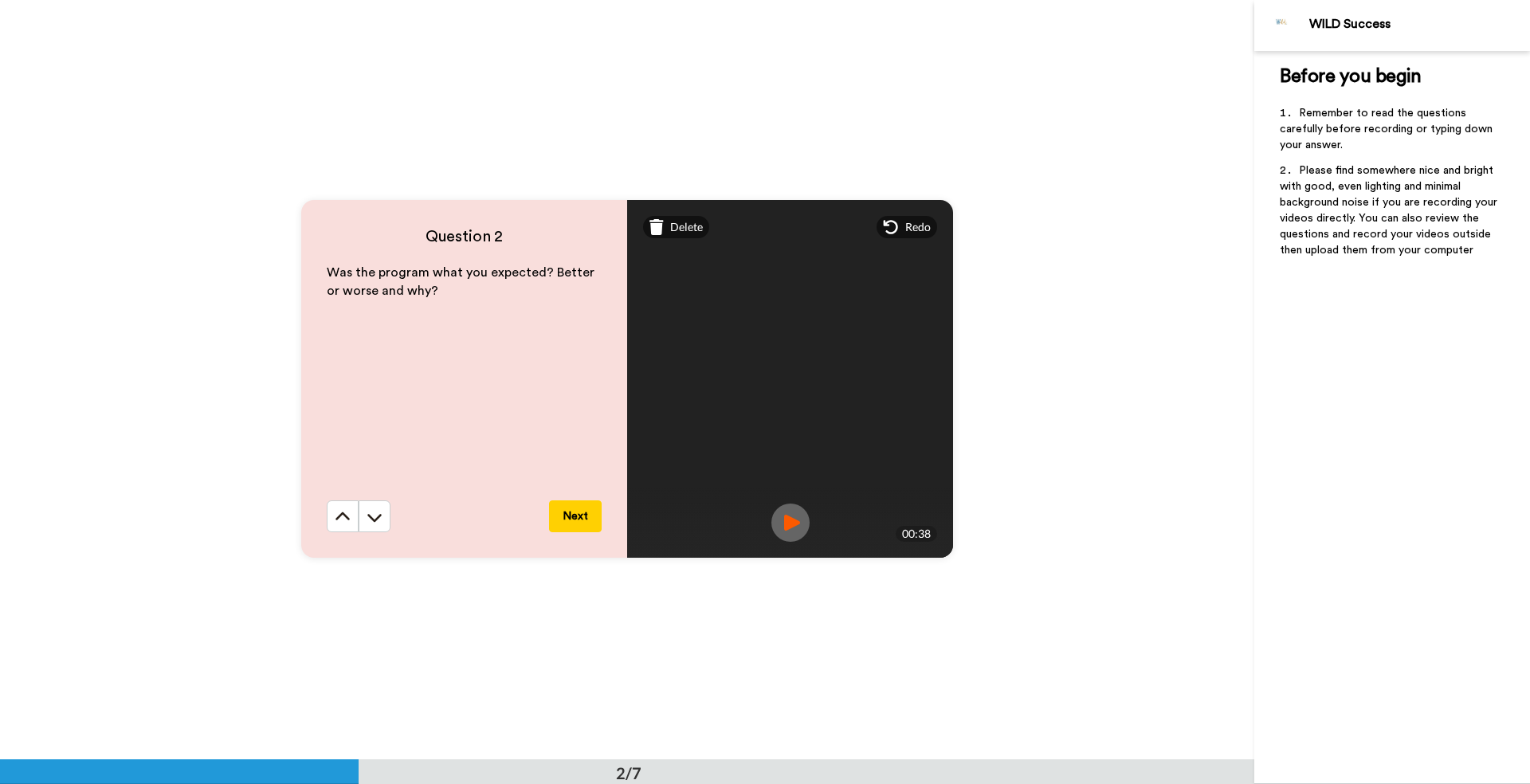
click at [790, 523] on img at bounding box center [791, 523] width 38 height 38
click at [791, 522] on img at bounding box center [791, 523] width 38 height 38
click at [581, 515] on button "Next" at bounding box center [576, 516] width 53 height 32
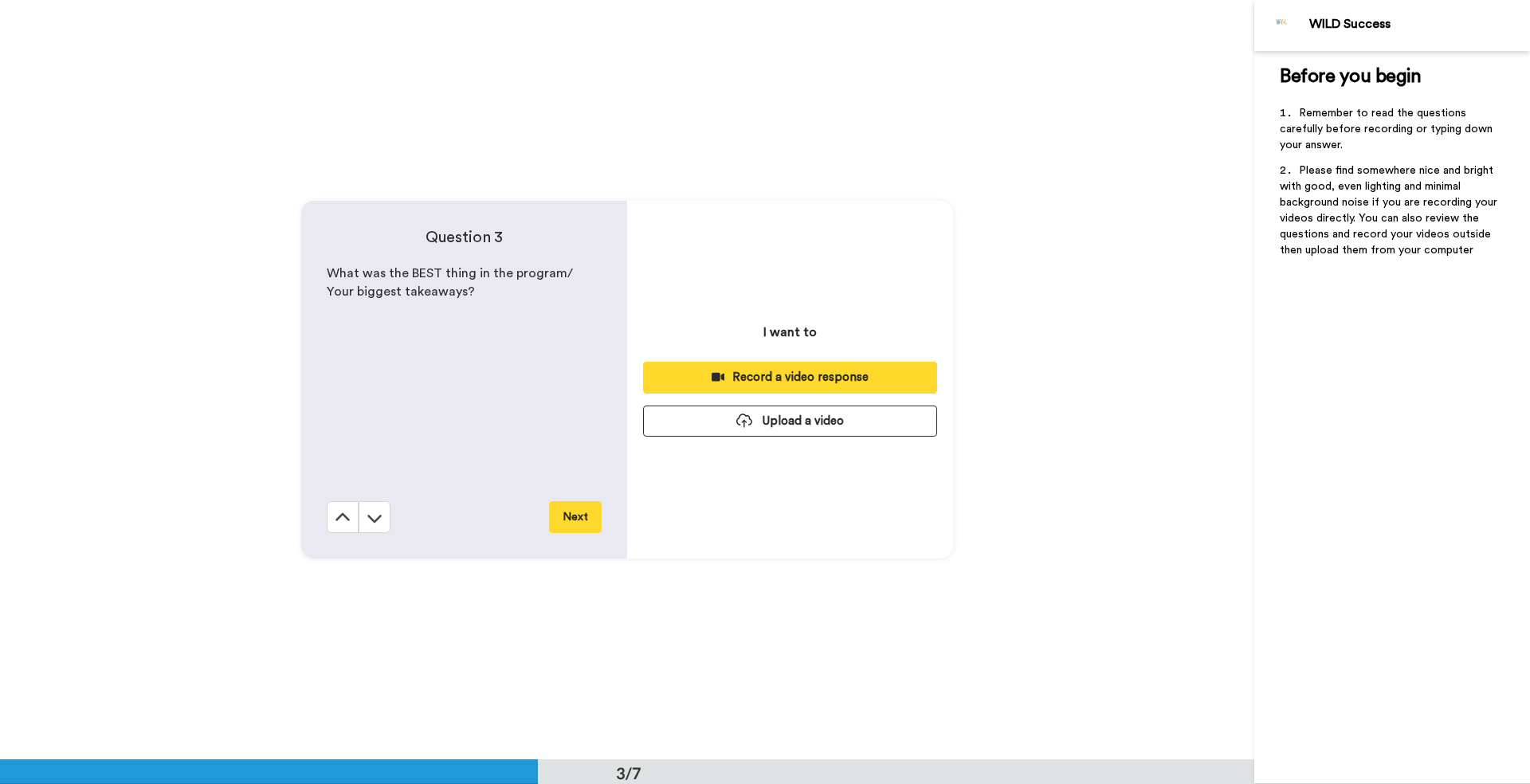
scroll to position [1520, 0]
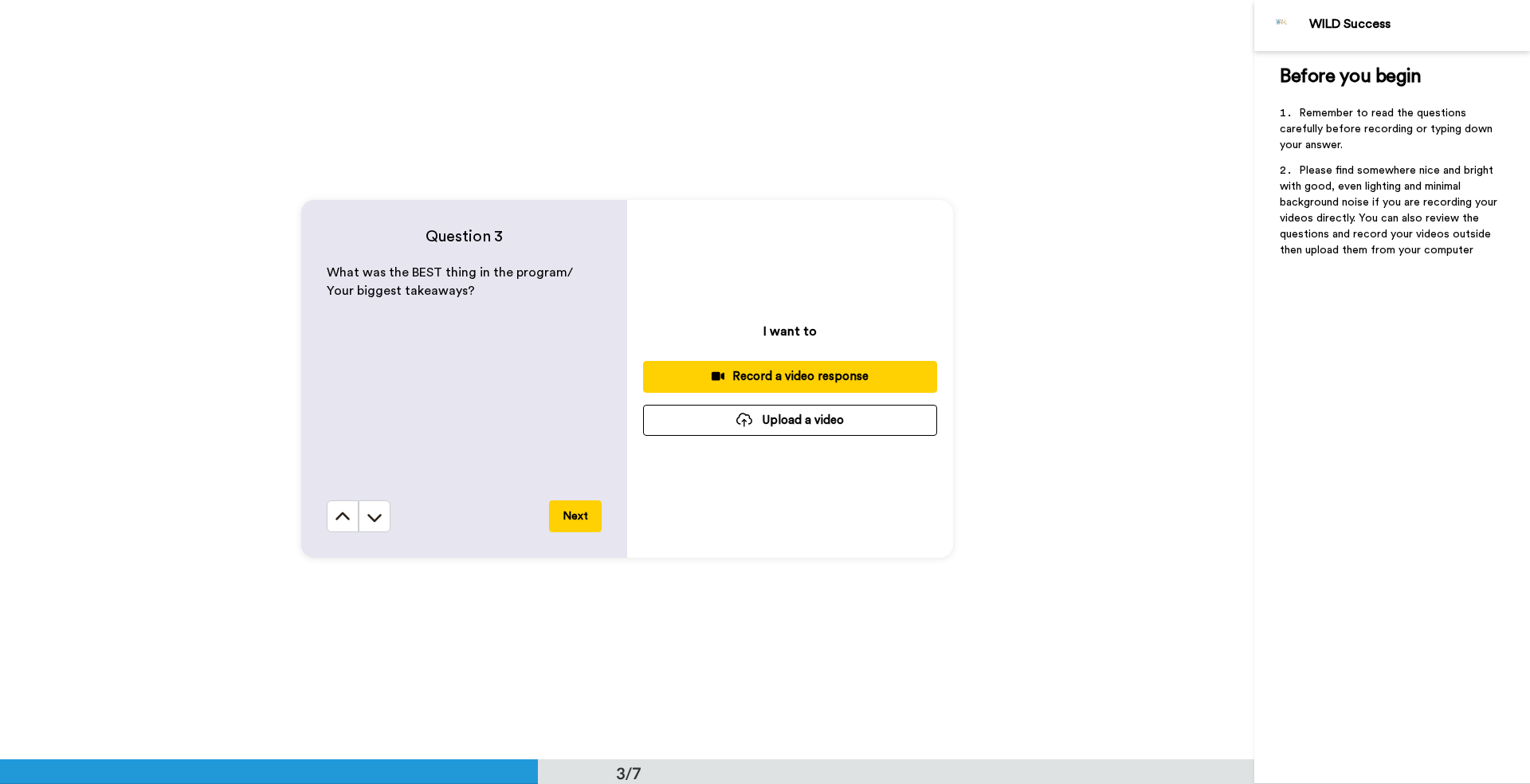
click at [743, 374] on div "Record a video response" at bounding box center [790, 377] width 268 height 17
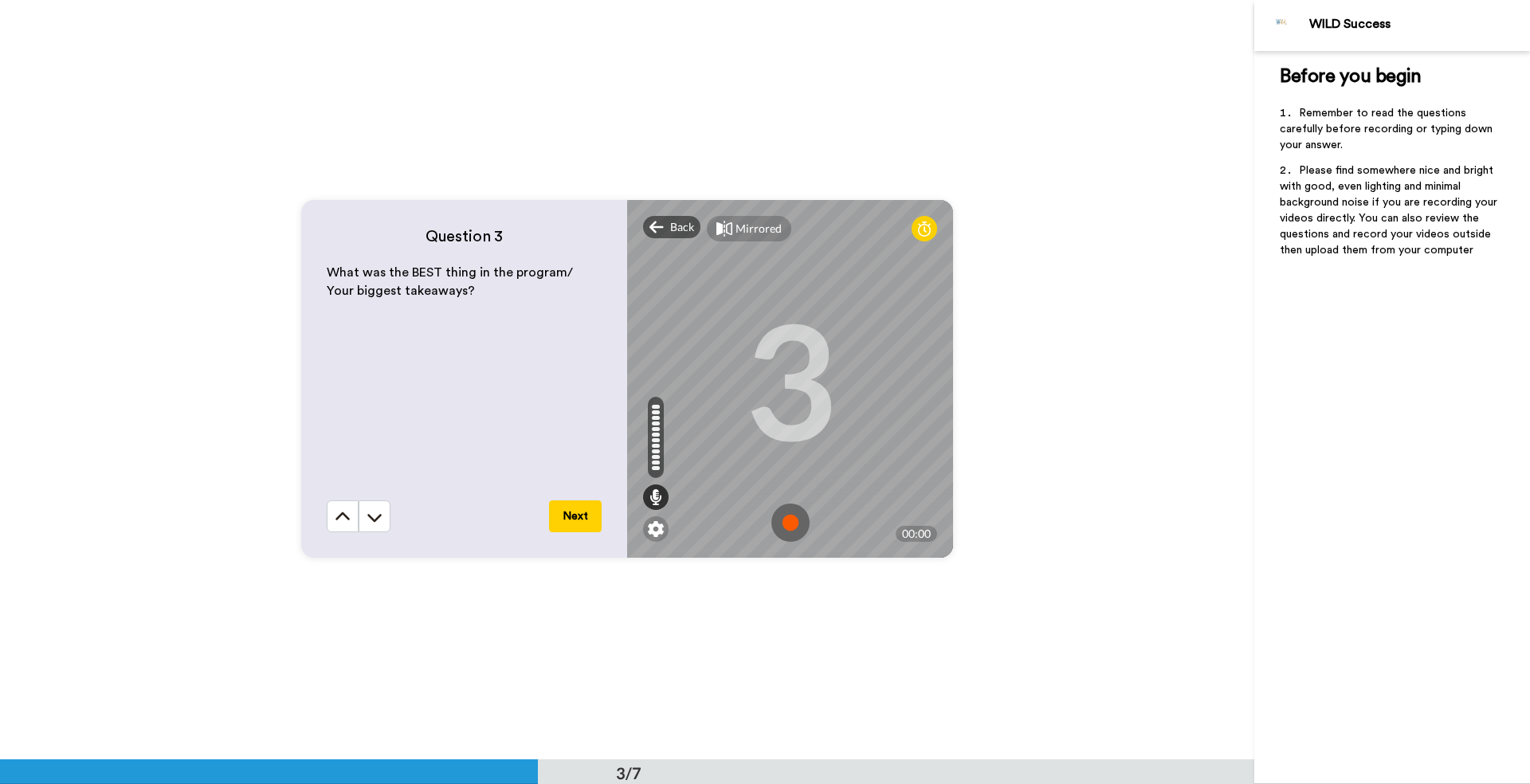
click at [789, 522] on img at bounding box center [791, 523] width 38 height 38
click at [792, 520] on img at bounding box center [791, 523] width 38 height 38
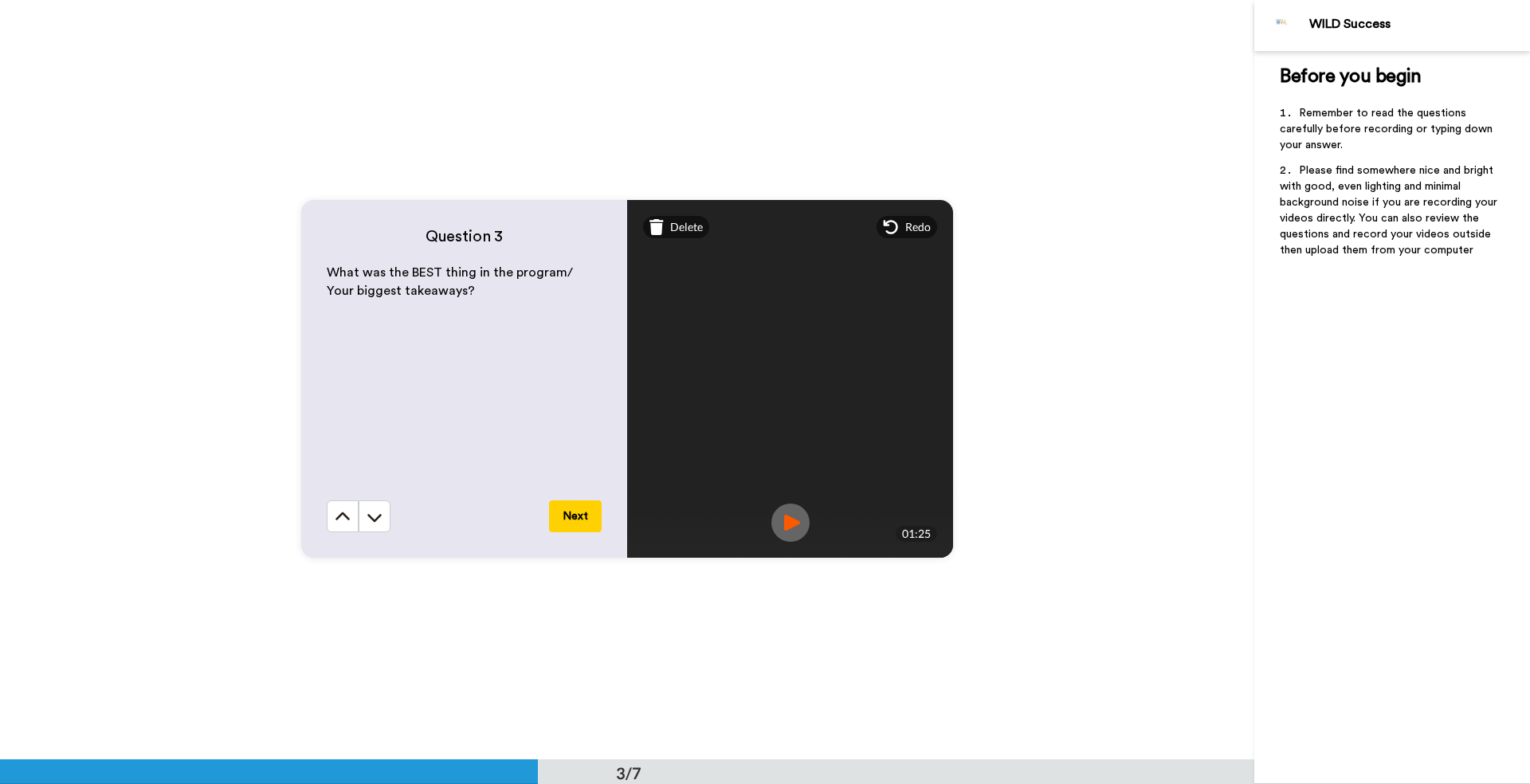
click at [581, 515] on button "Next" at bounding box center [576, 516] width 53 height 32
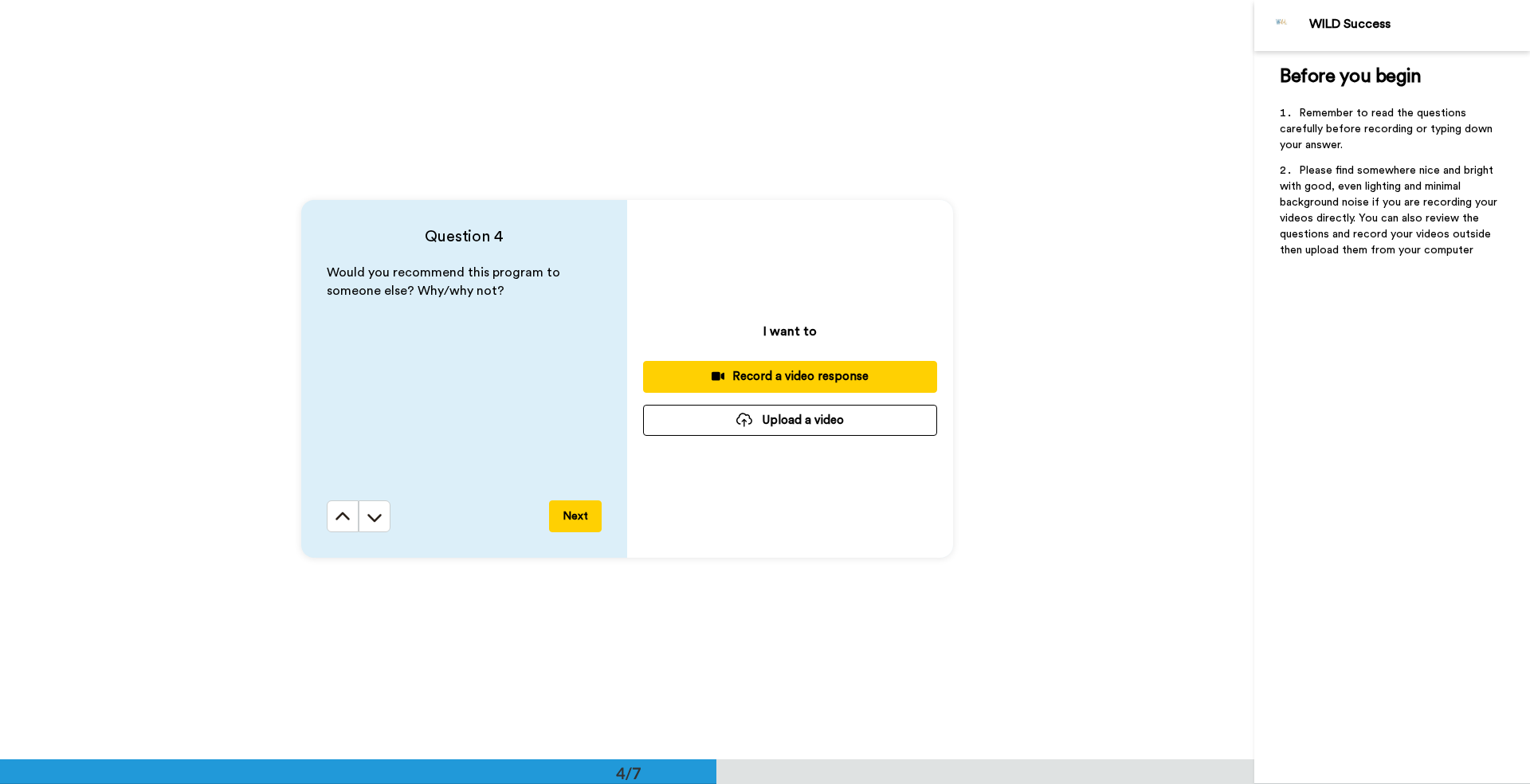
scroll to position [2282, 0]
click at [776, 373] on div "Record a video response" at bounding box center [790, 374] width 268 height 17
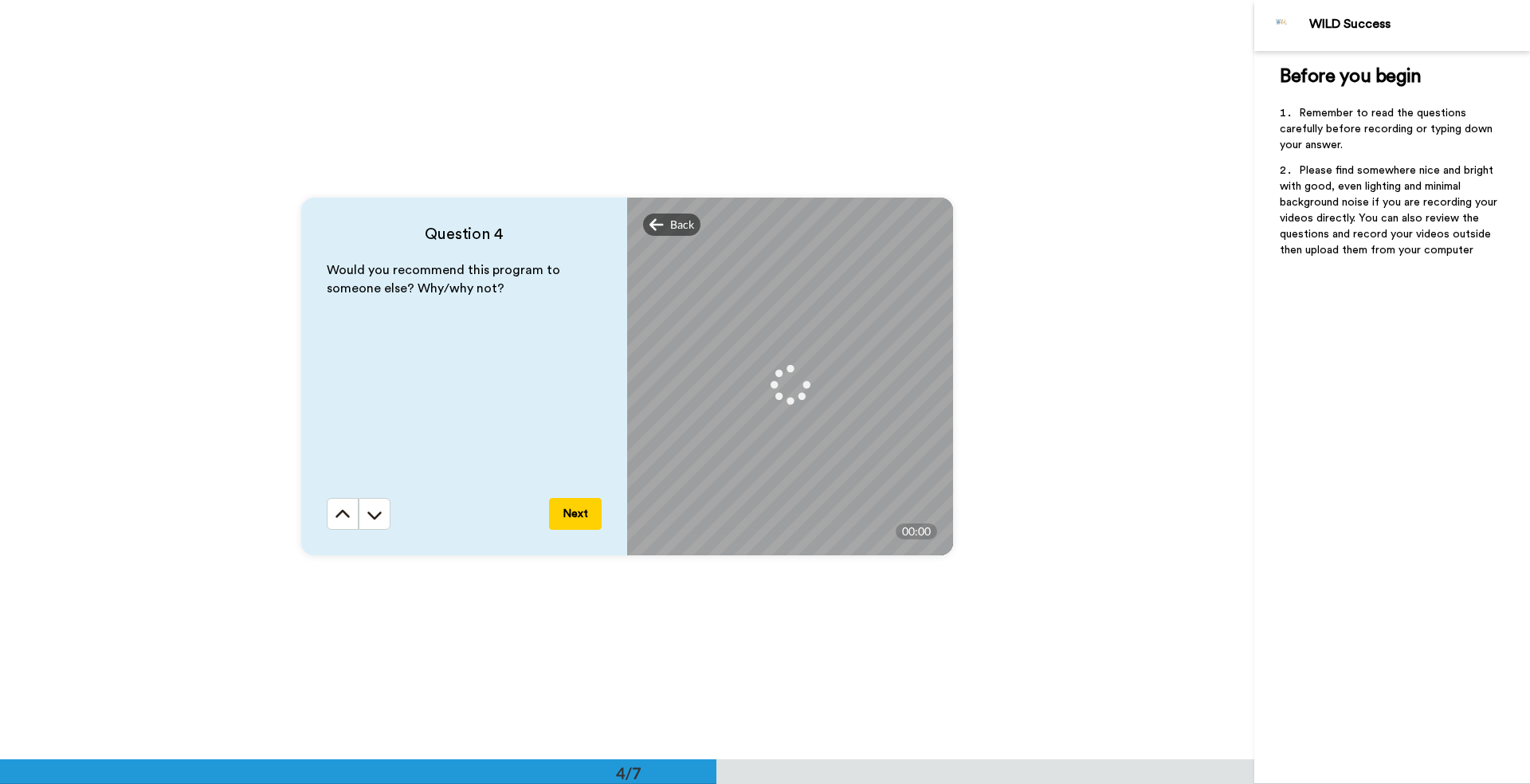
scroll to position [2237, 0]
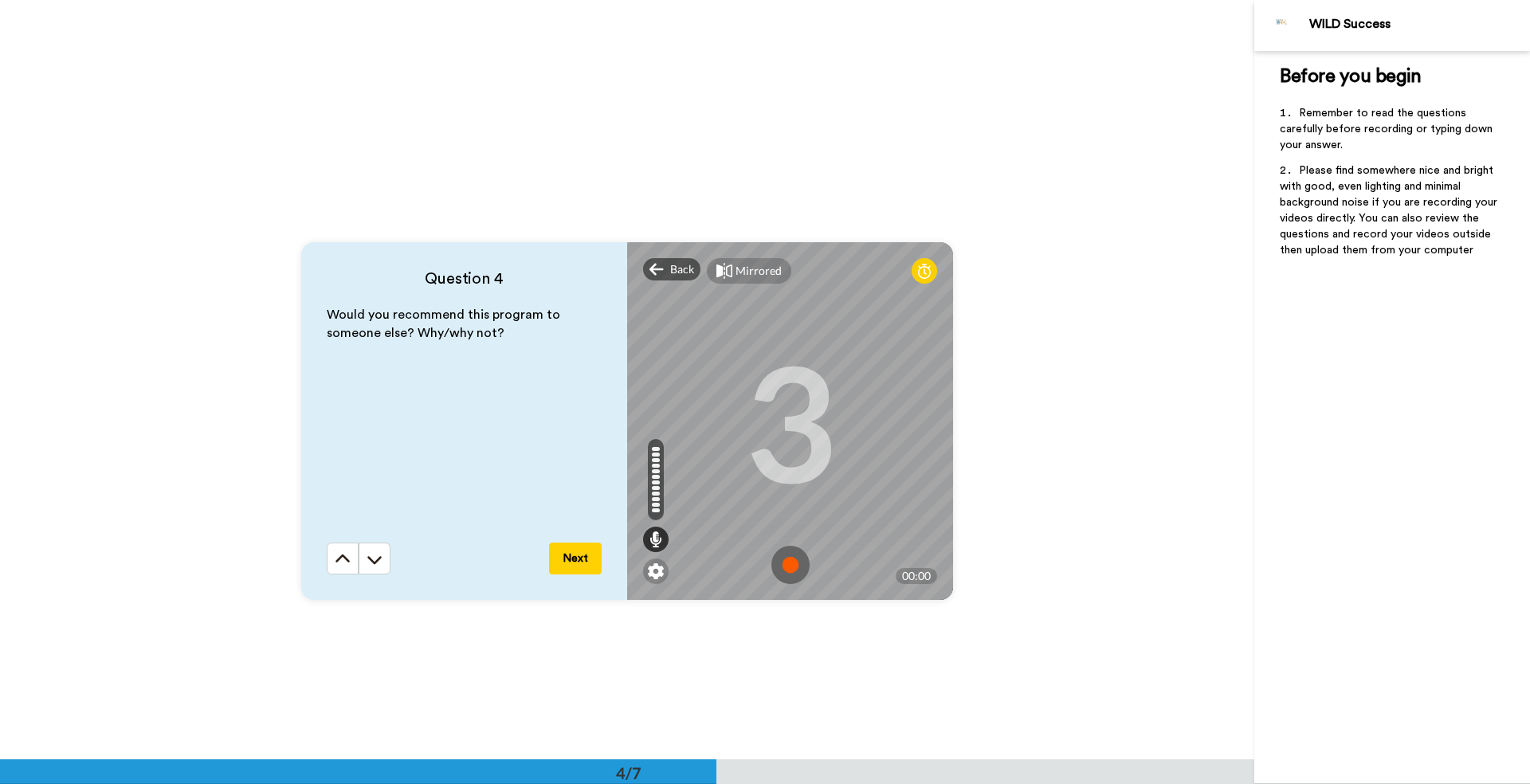
click at [786, 563] on img at bounding box center [791, 565] width 38 height 38
click at [790, 563] on img at bounding box center [791, 565] width 38 height 38
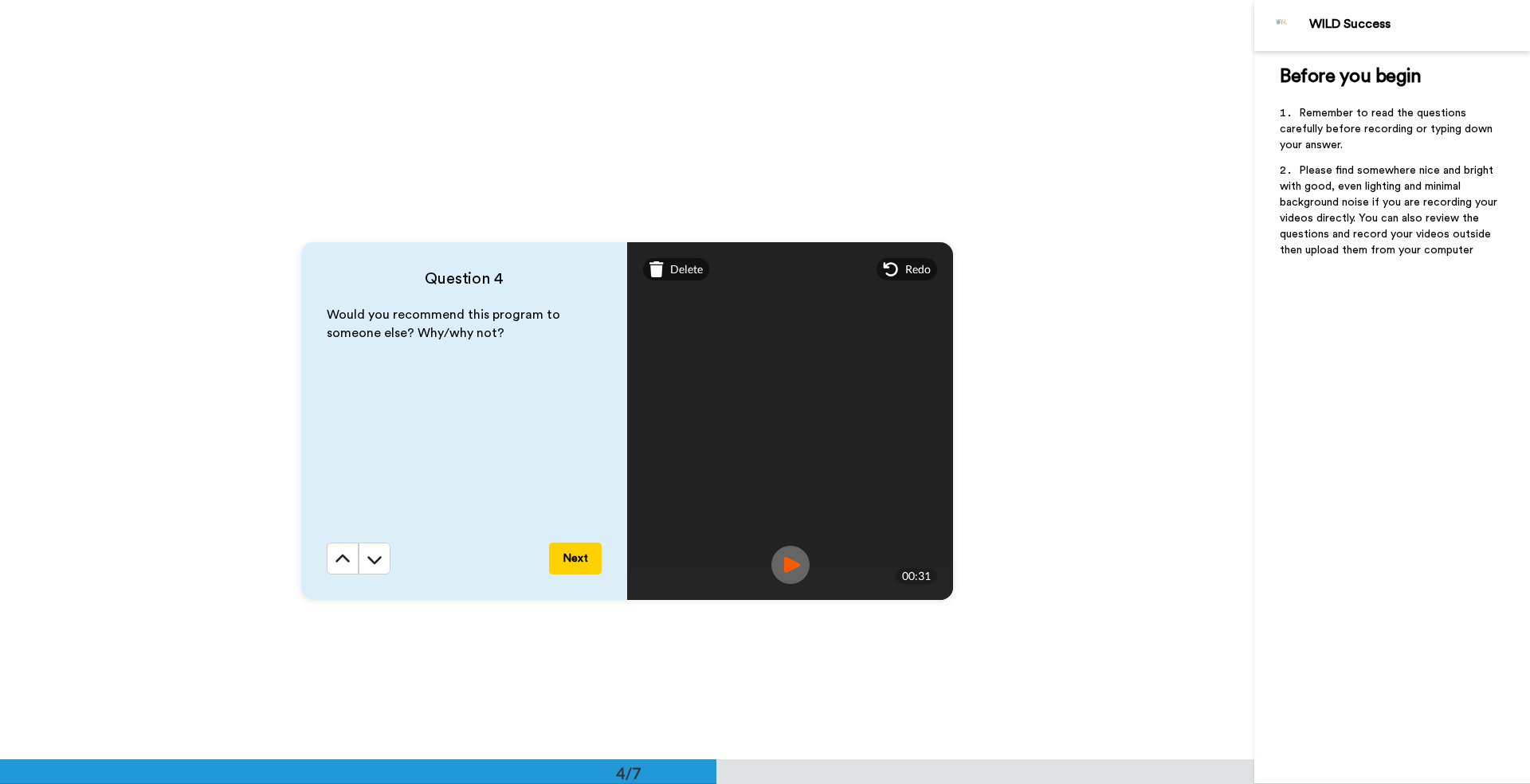
click at [584, 556] on button "Next" at bounding box center [576, 558] width 53 height 32
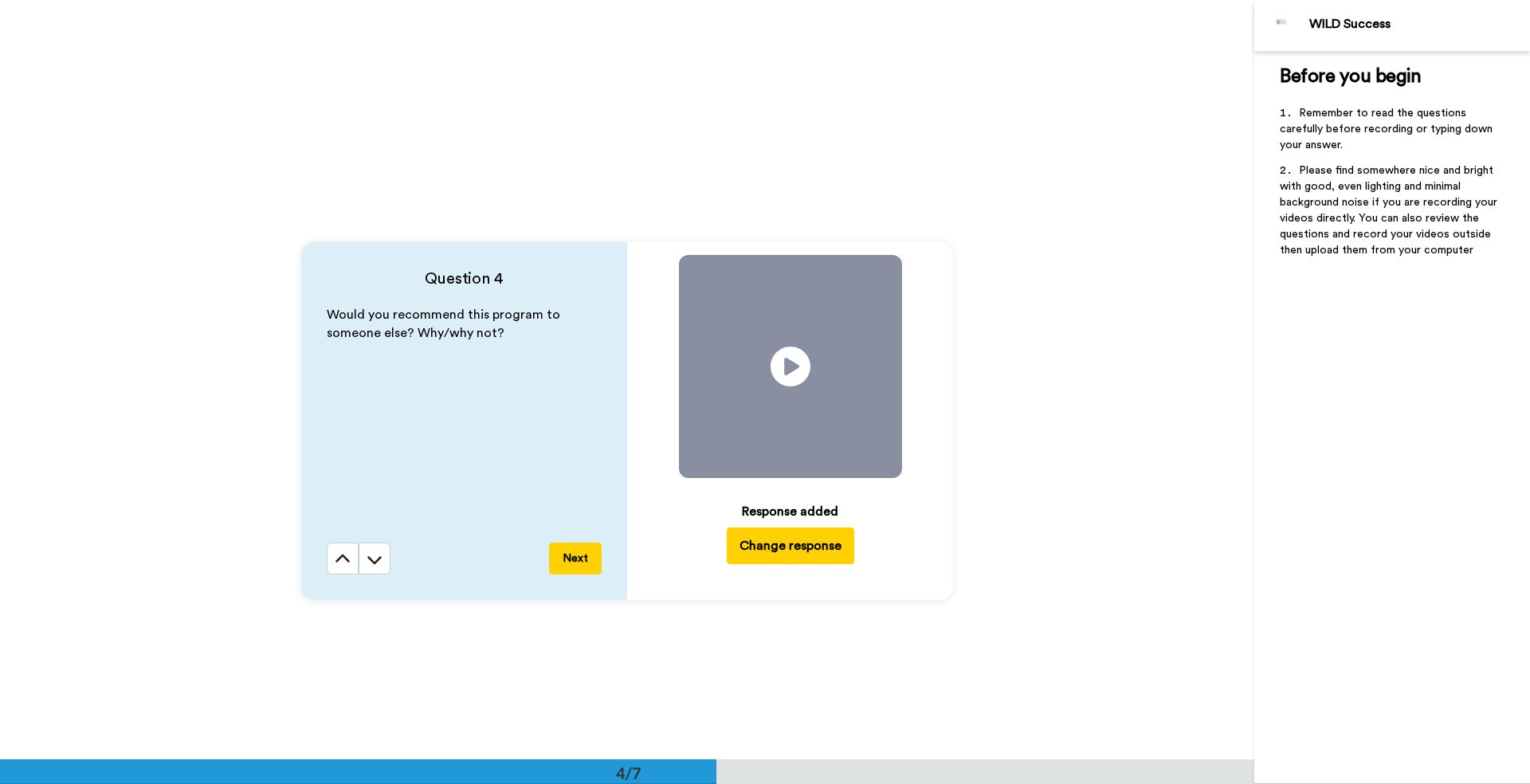
scroll to position [3039, 0]
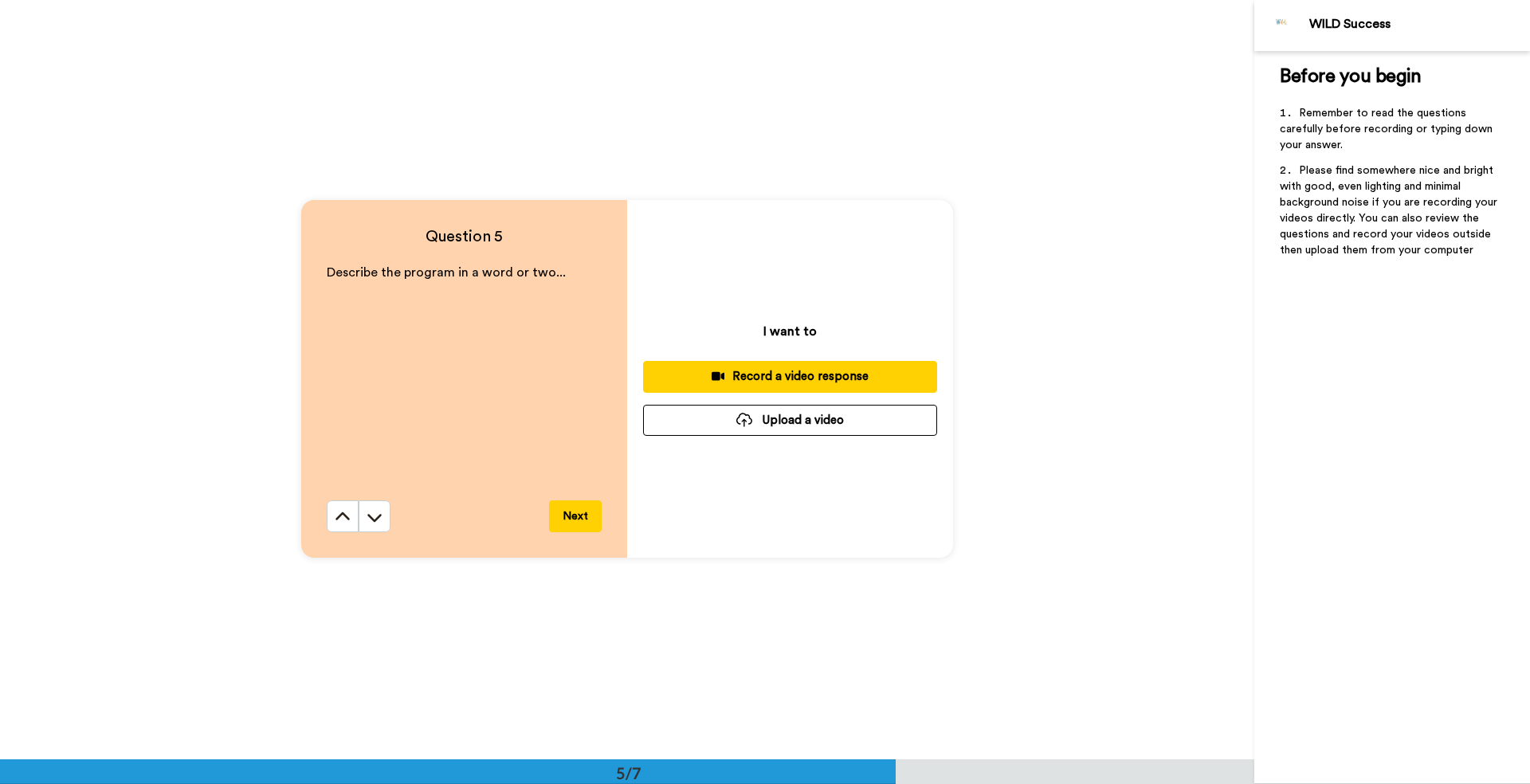
click at [776, 373] on div "Record a video response" at bounding box center [790, 377] width 268 height 17
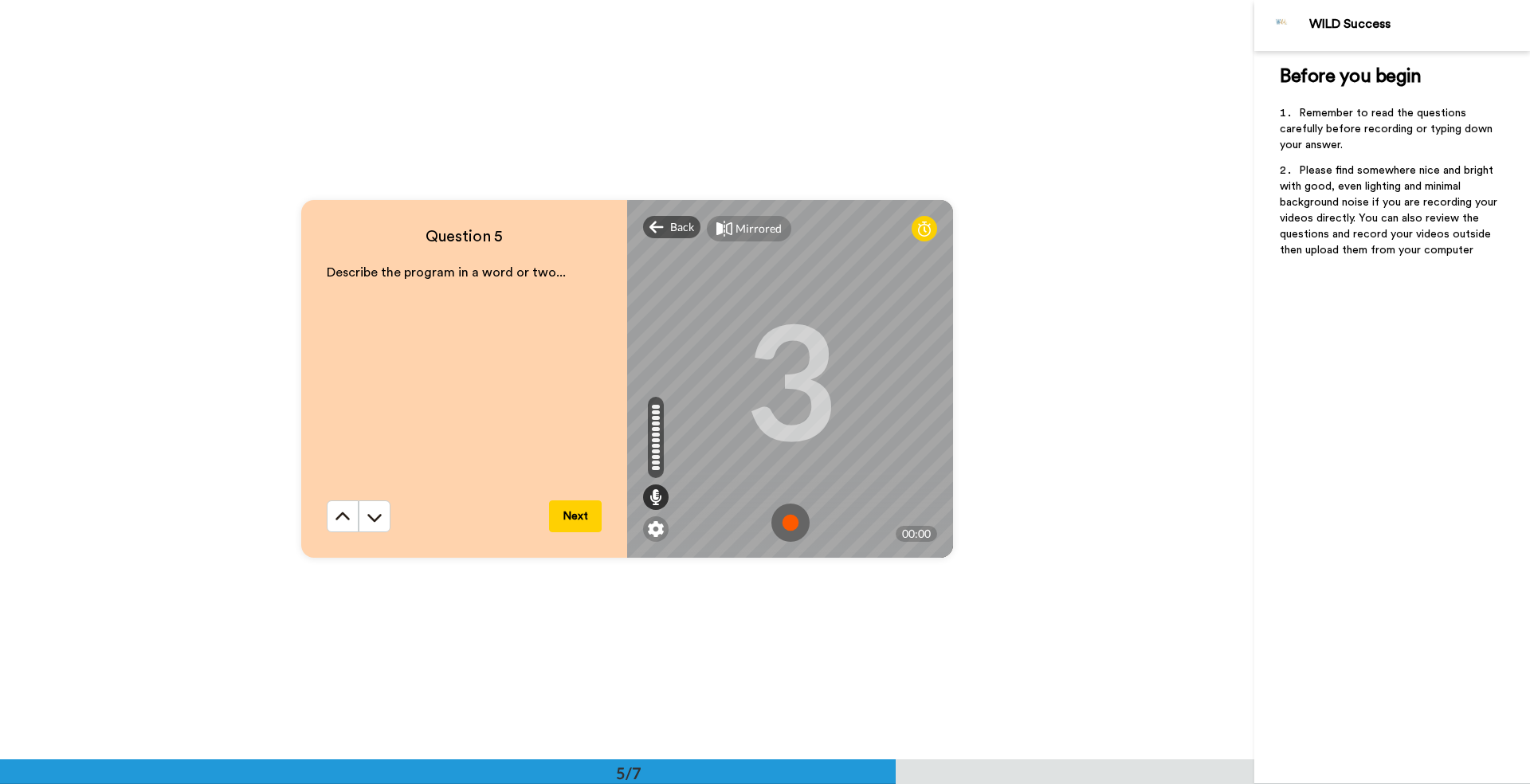
click at [785, 521] on img at bounding box center [791, 523] width 38 height 38
click at [788, 517] on img at bounding box center [791, 523] width 38 height 38
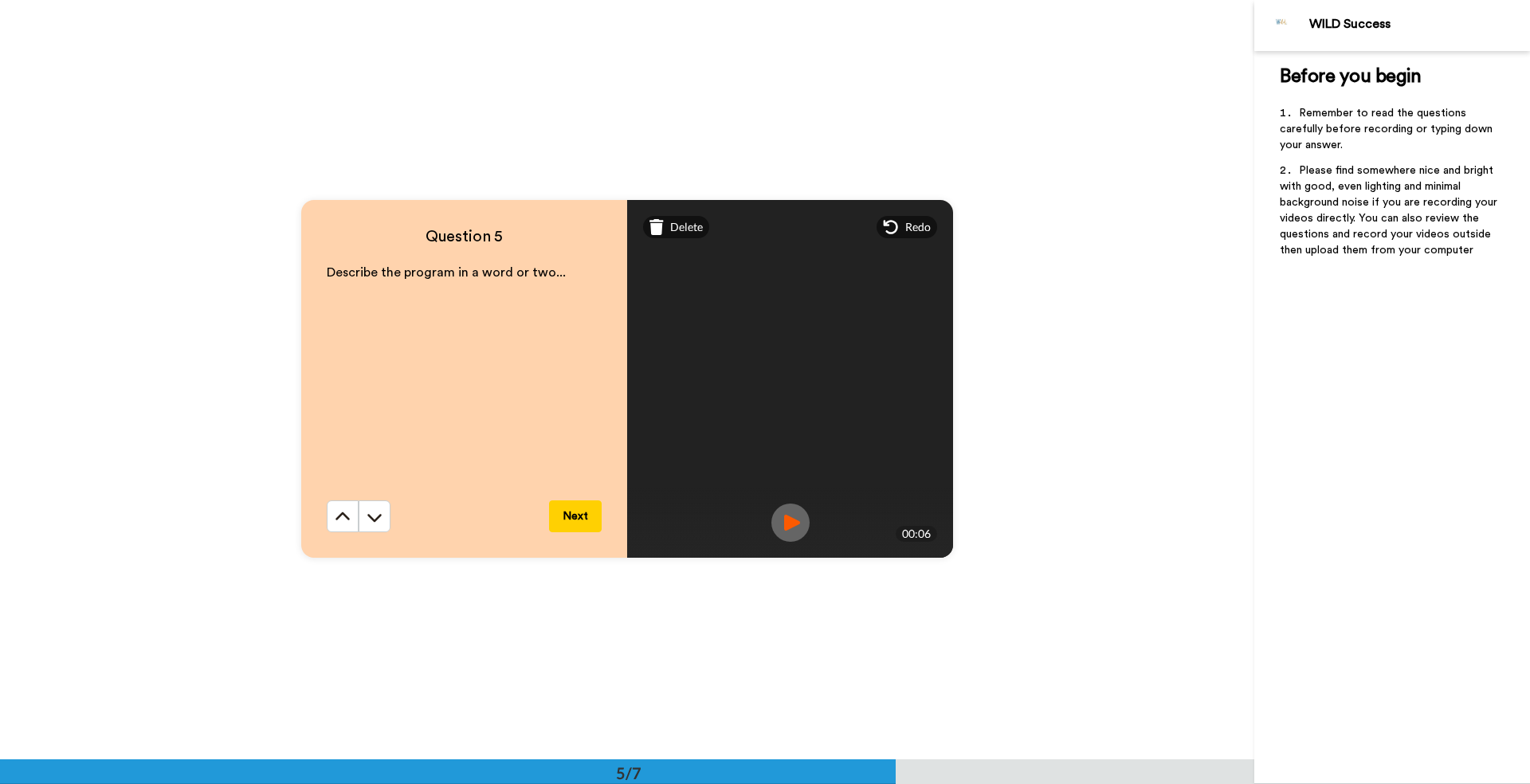
click at [569, 514] on button "Next" at bounding box center [576, 516] width 53 height 32
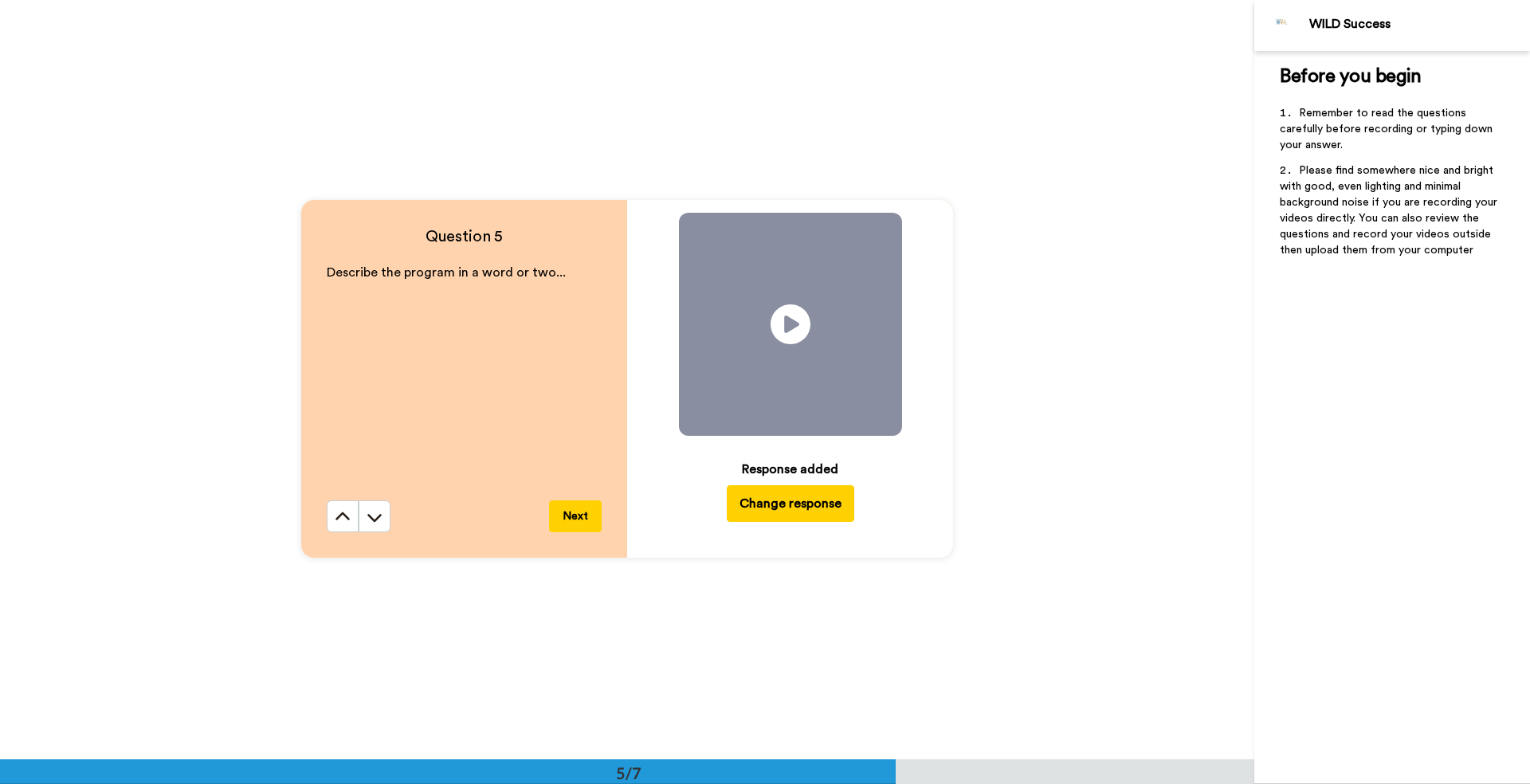
scroll to position [3799, 0]
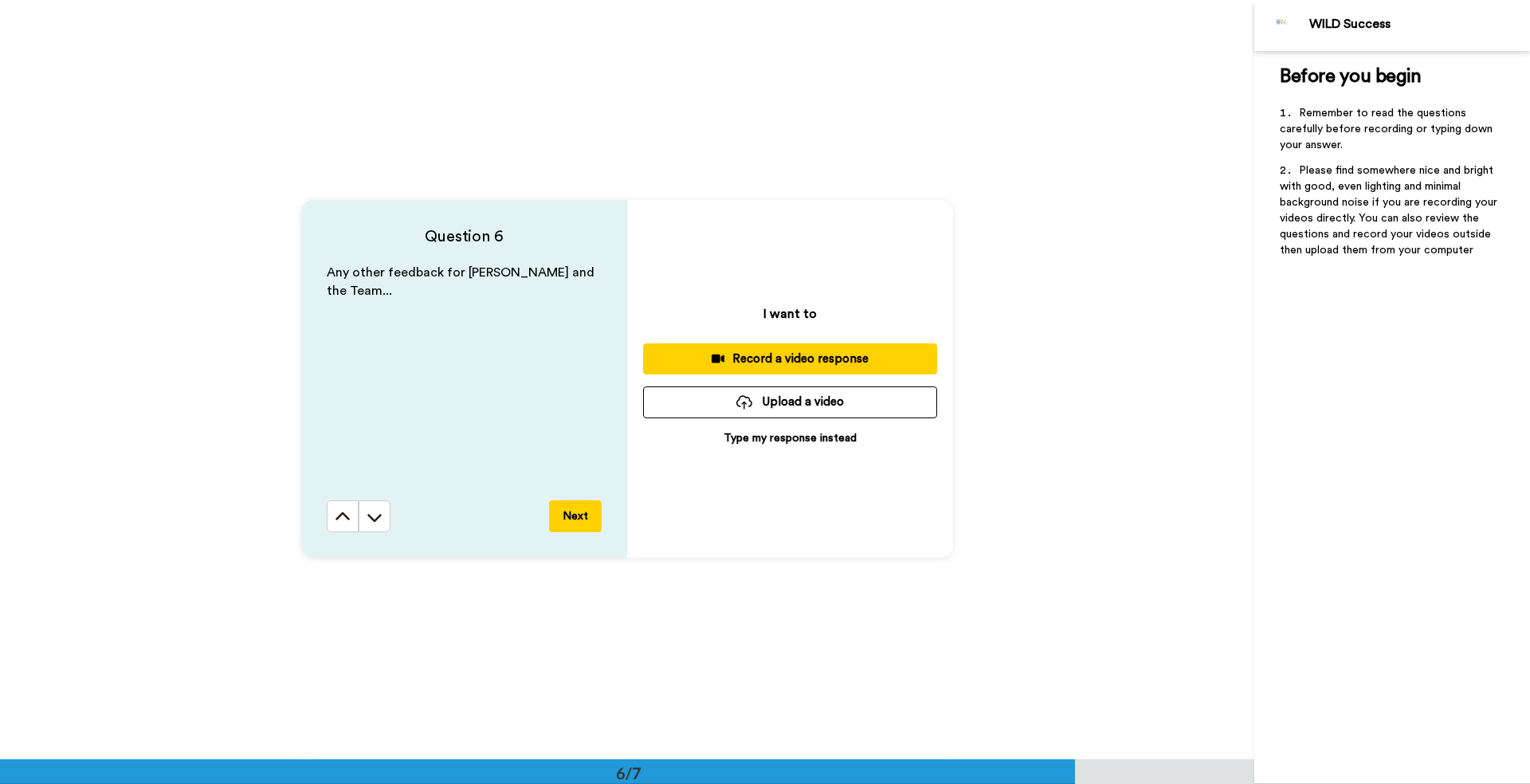
click at [790, 357] on div "Record a video response" at bounding box center [790, 359] width 268 height 17
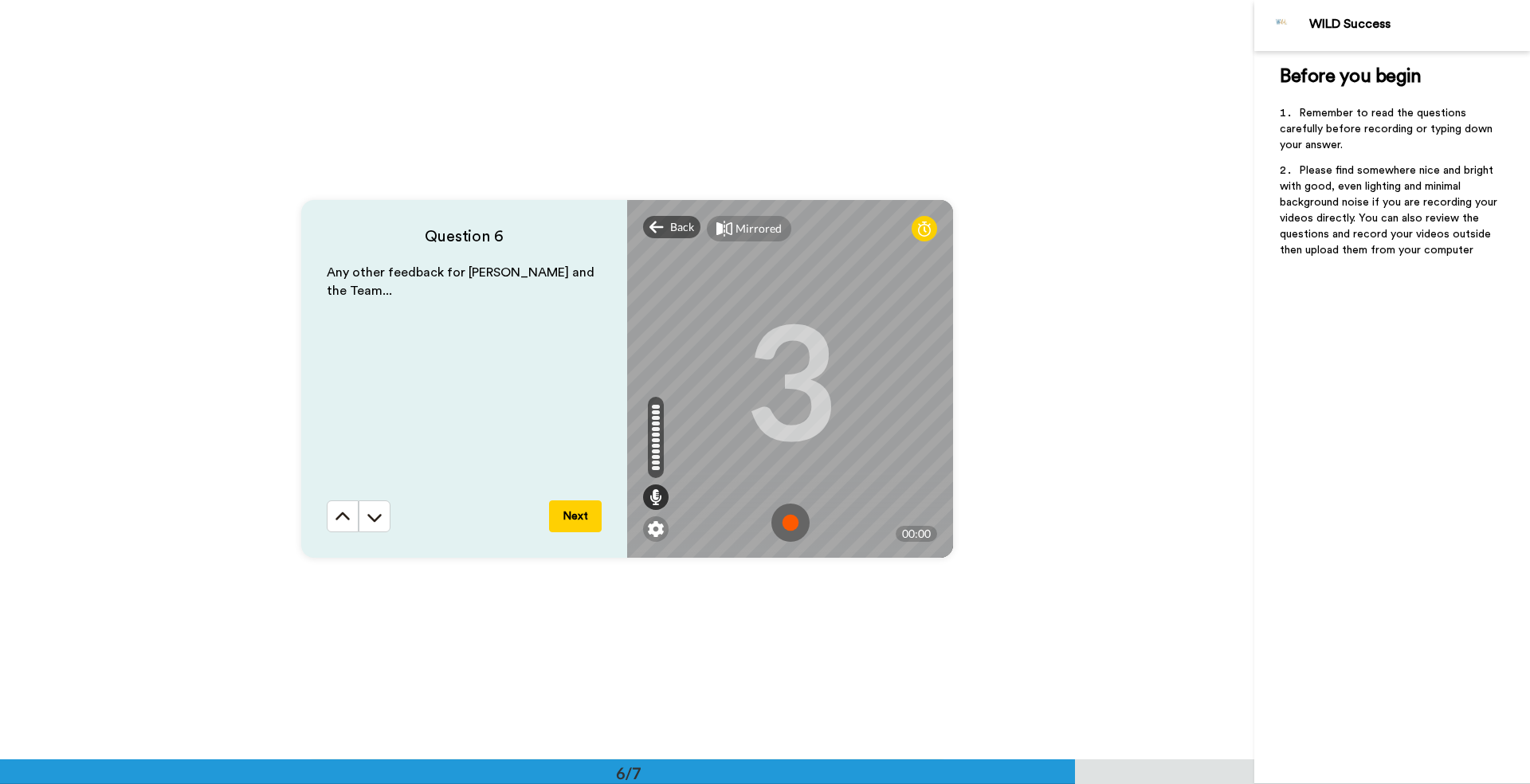
click at [786, 521] on img at bounding box center [791, 523] width 38 height 38
click at [570, 512] on button "Next" at bounding box center [576, 516] width 53 height 32
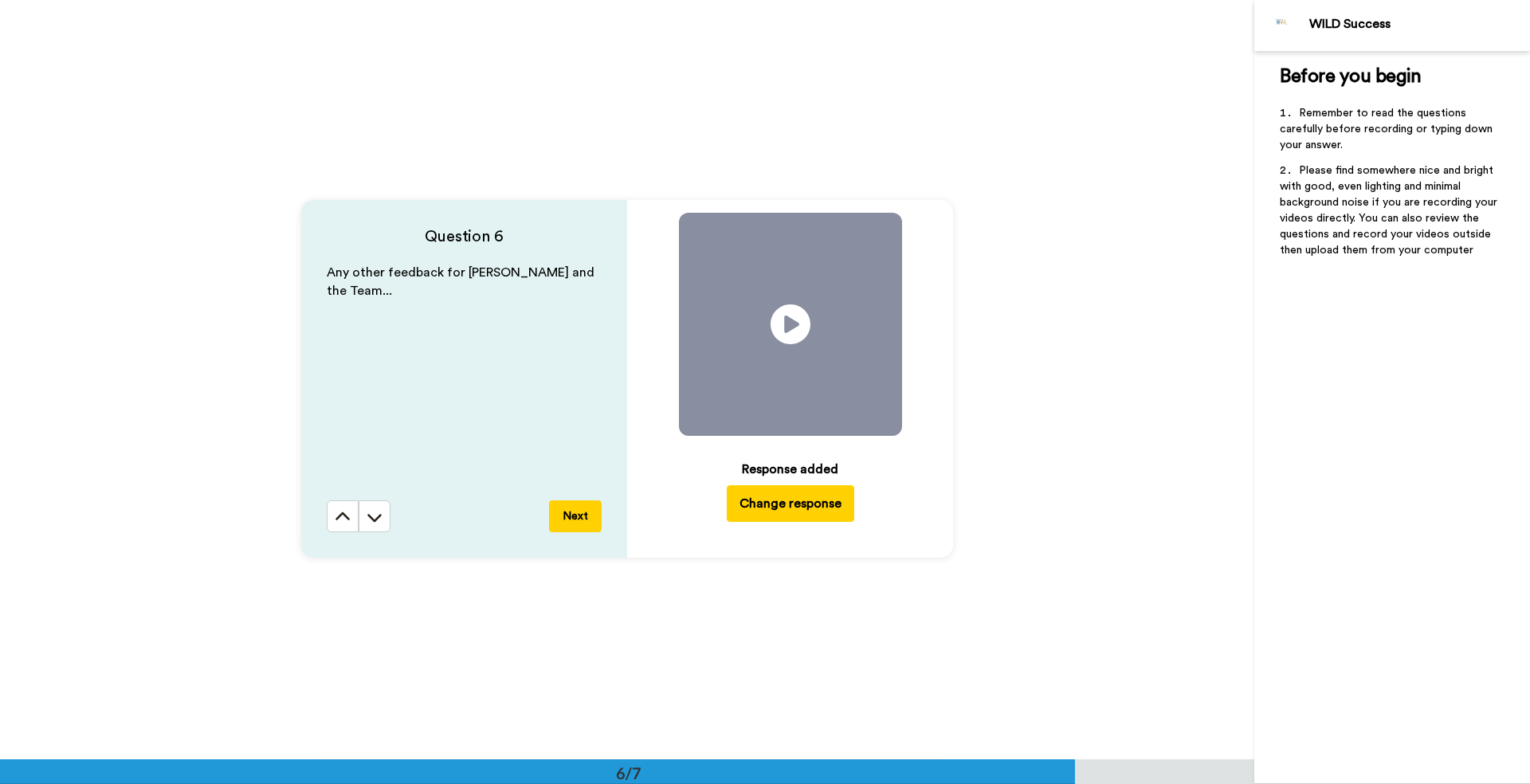
scroll to position [4338, 0]
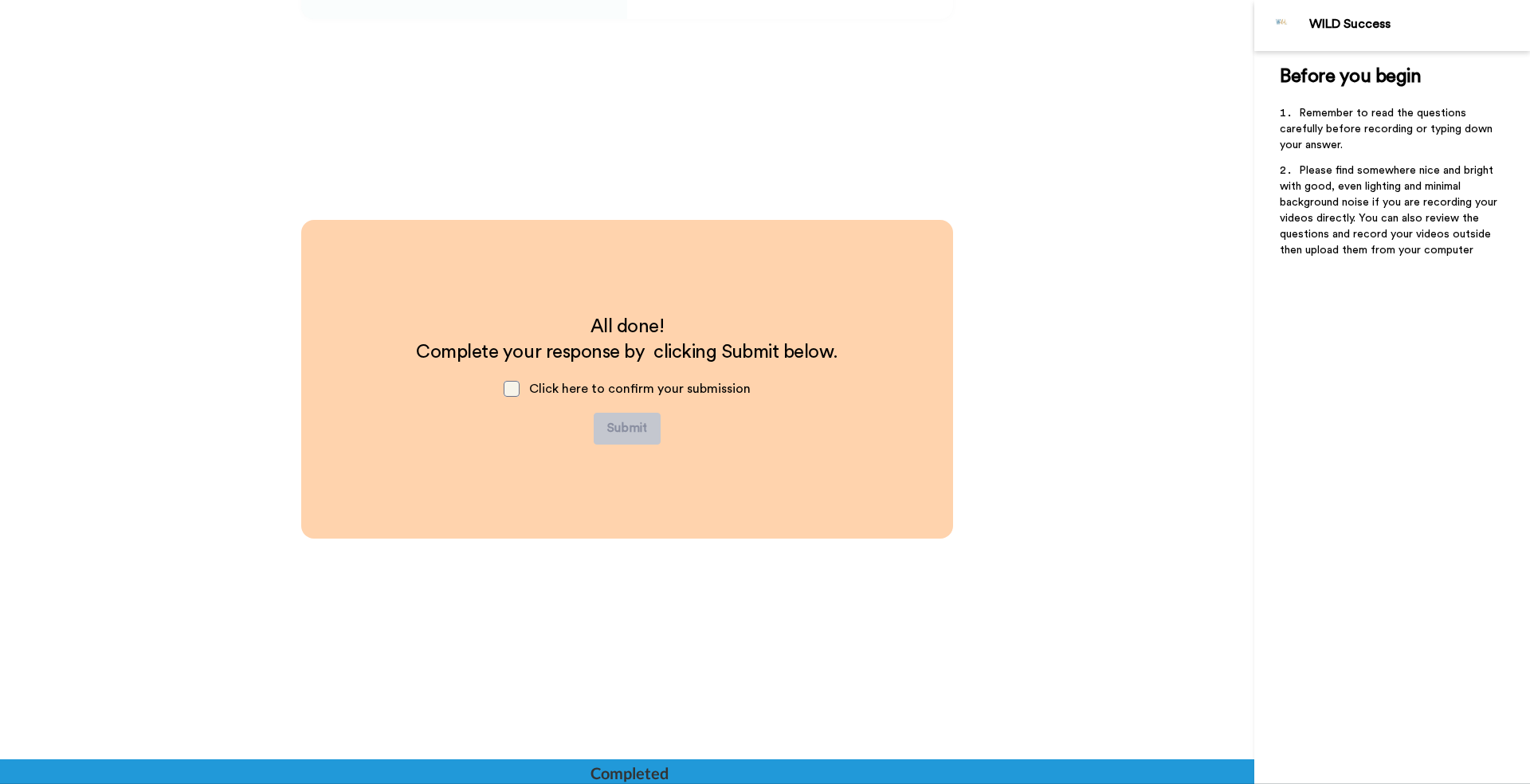
click at [510, 387] on span at bounding box center [511, 388] width 16 height 16
click at [639, 430] on button "Submit" at bounding box center [627, 429] width 67 height 32
